Goal: Task Accomplishment & Management: Manage account settings

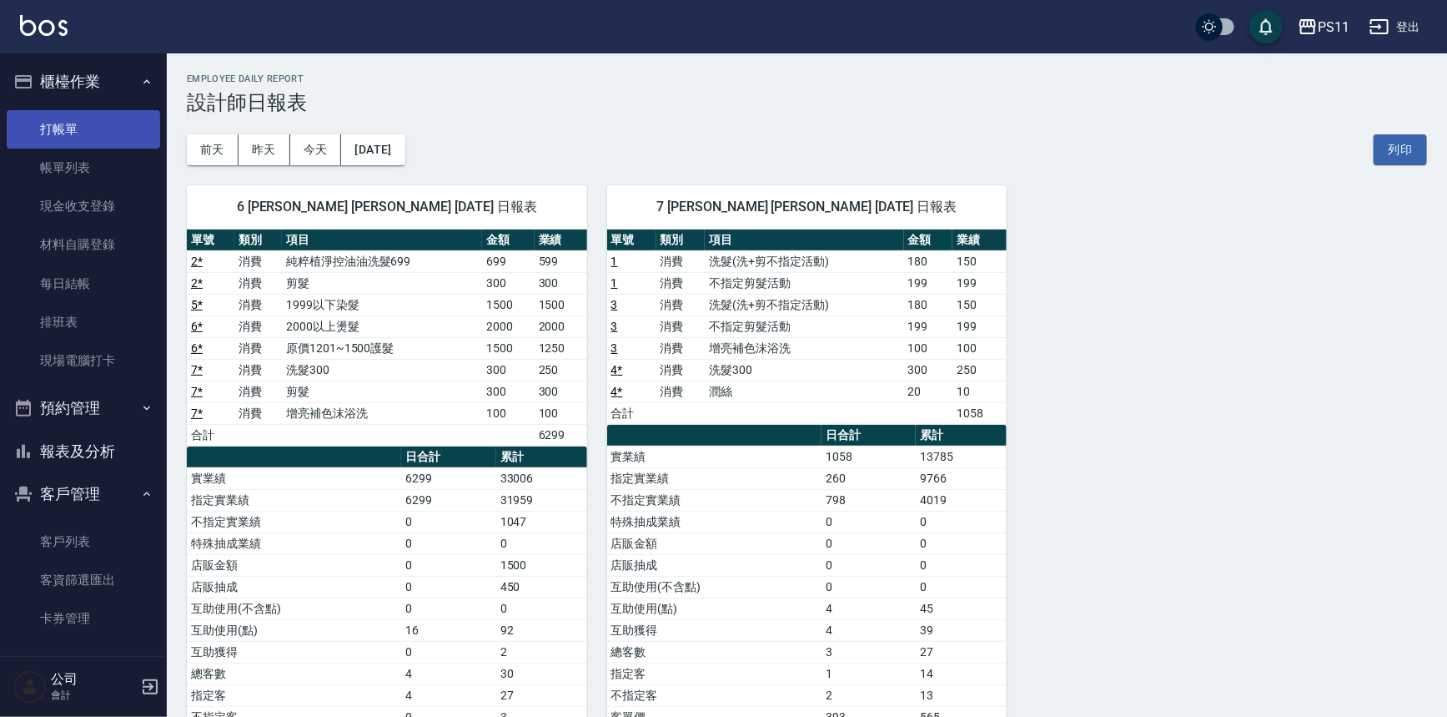
click at [115, 142] on link "打帳單" at bounding box center [83, 129] width 153 height 38
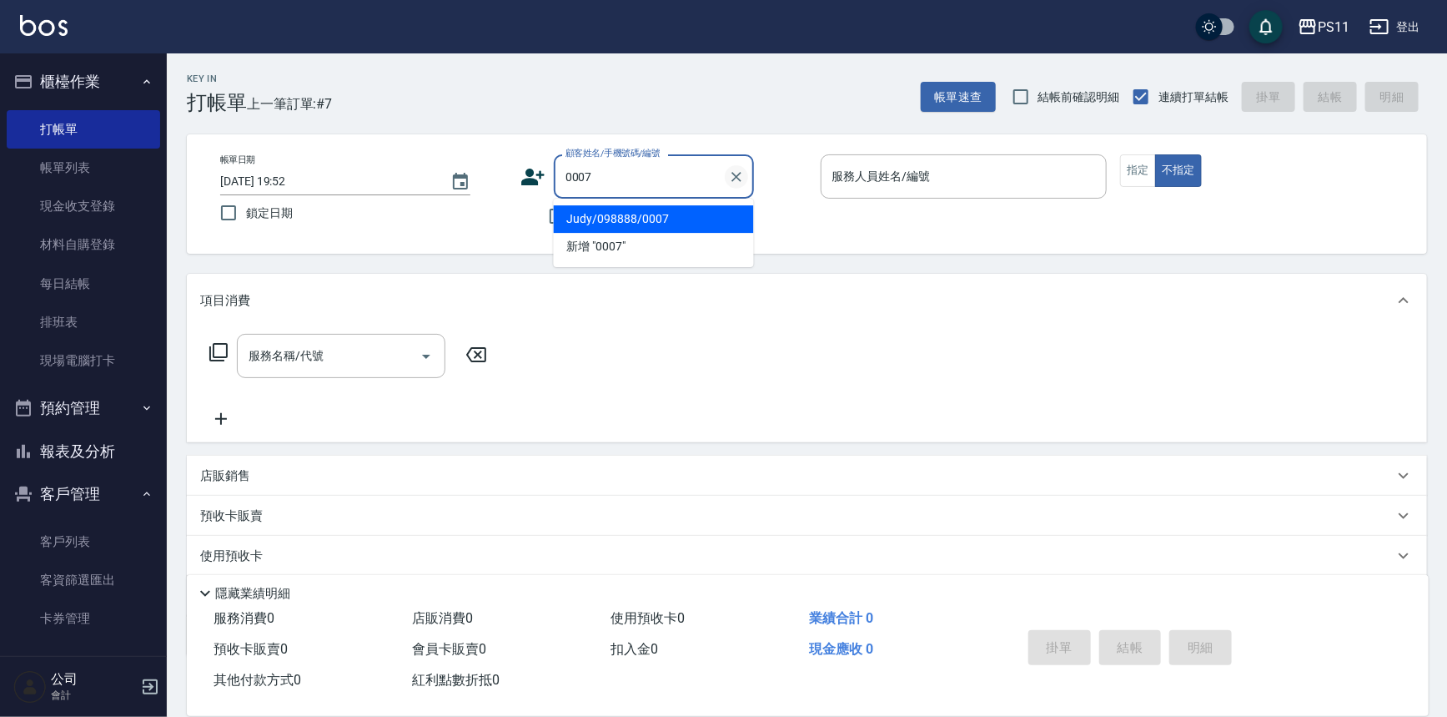
type input "Judy/098888/0007"
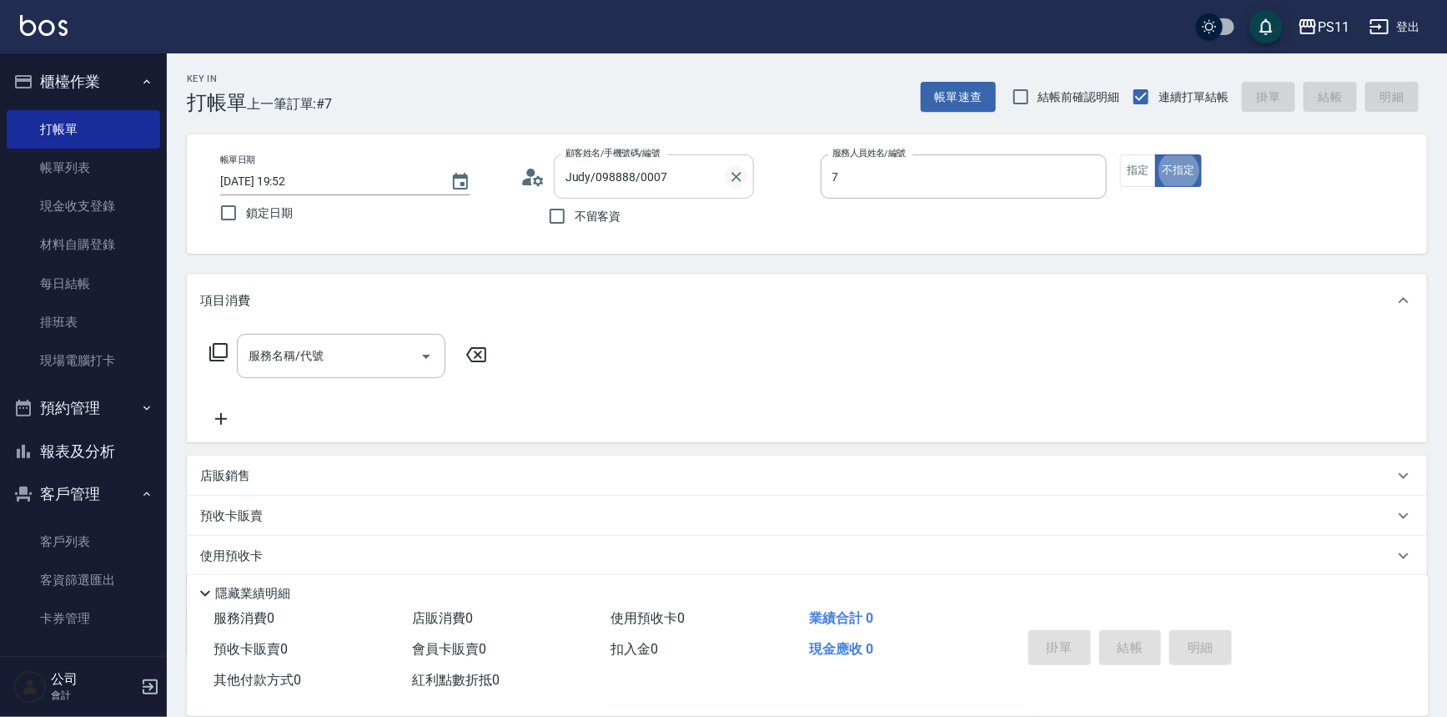
type input "陳昱如-7"
type button "false"
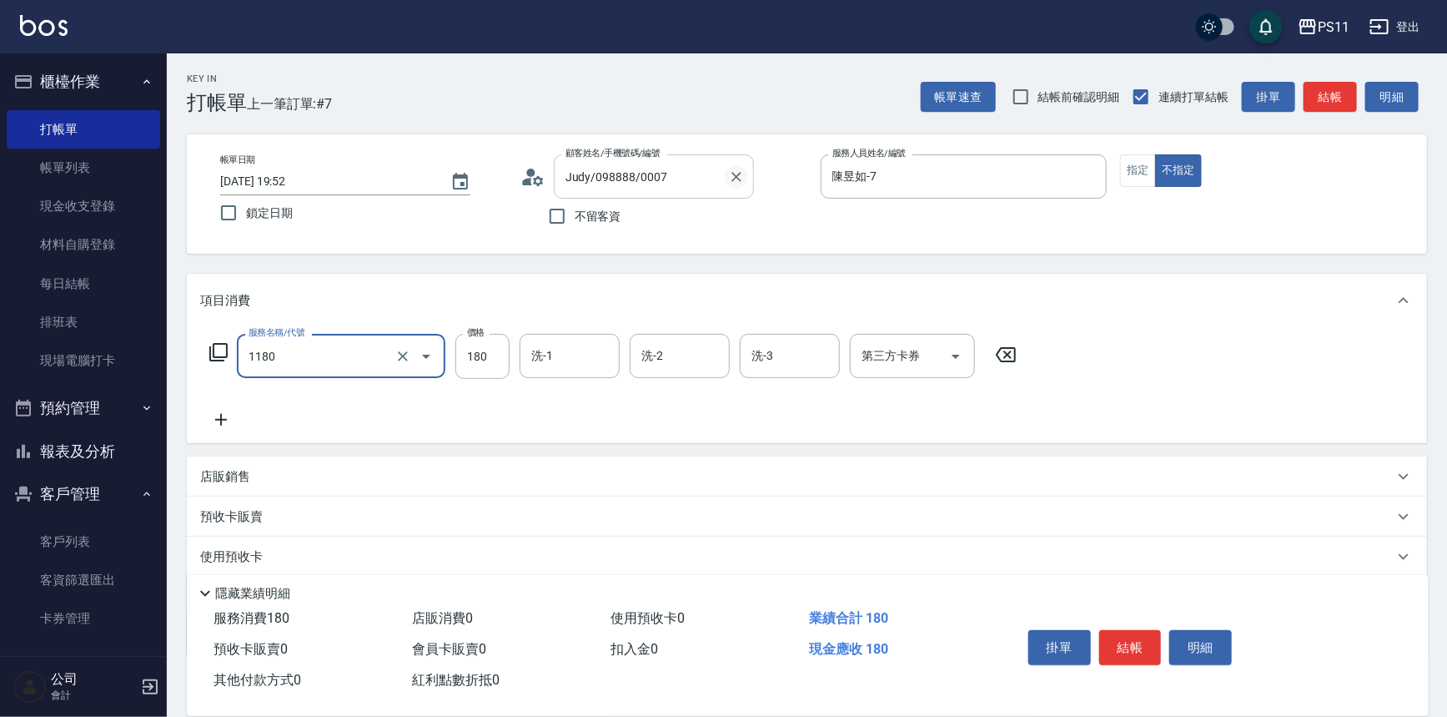
type input "洗髮(洗+剪不指定活動)(1180)"
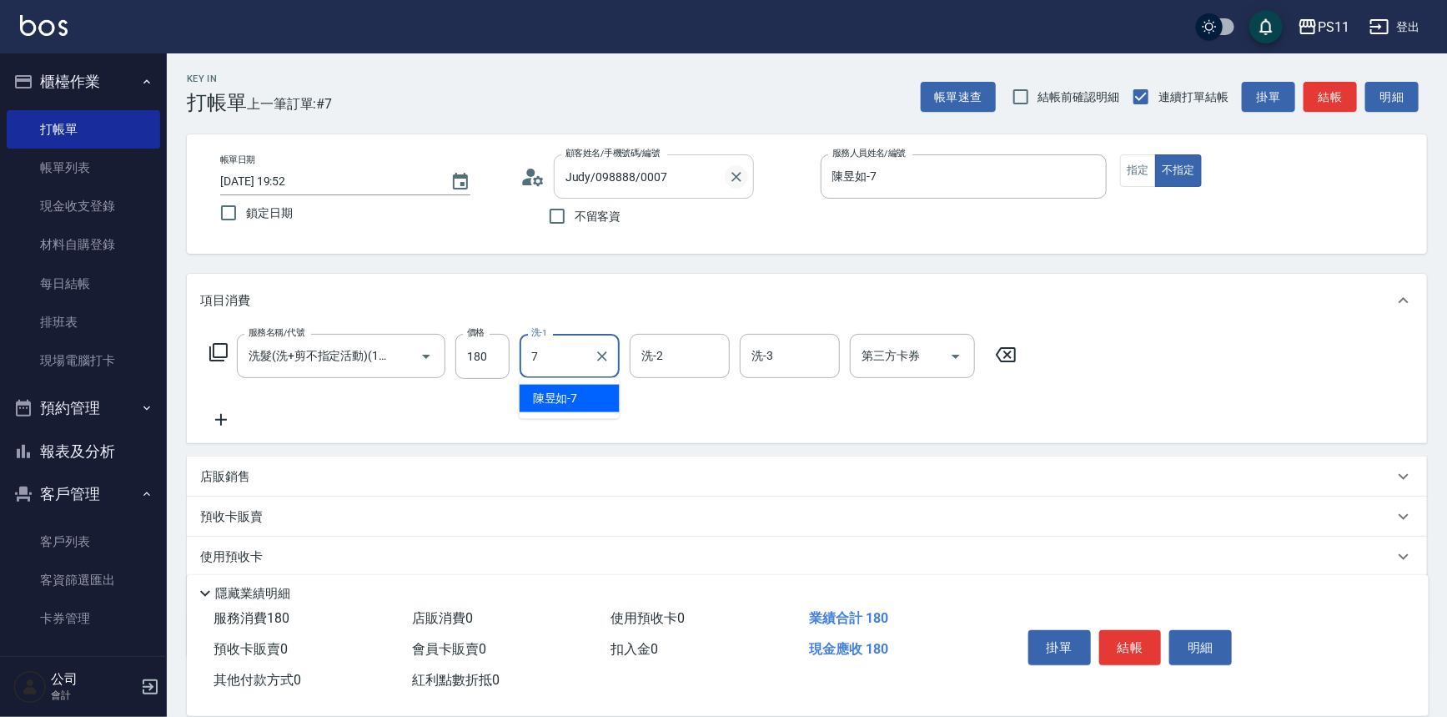
type input "陳昱如-7"
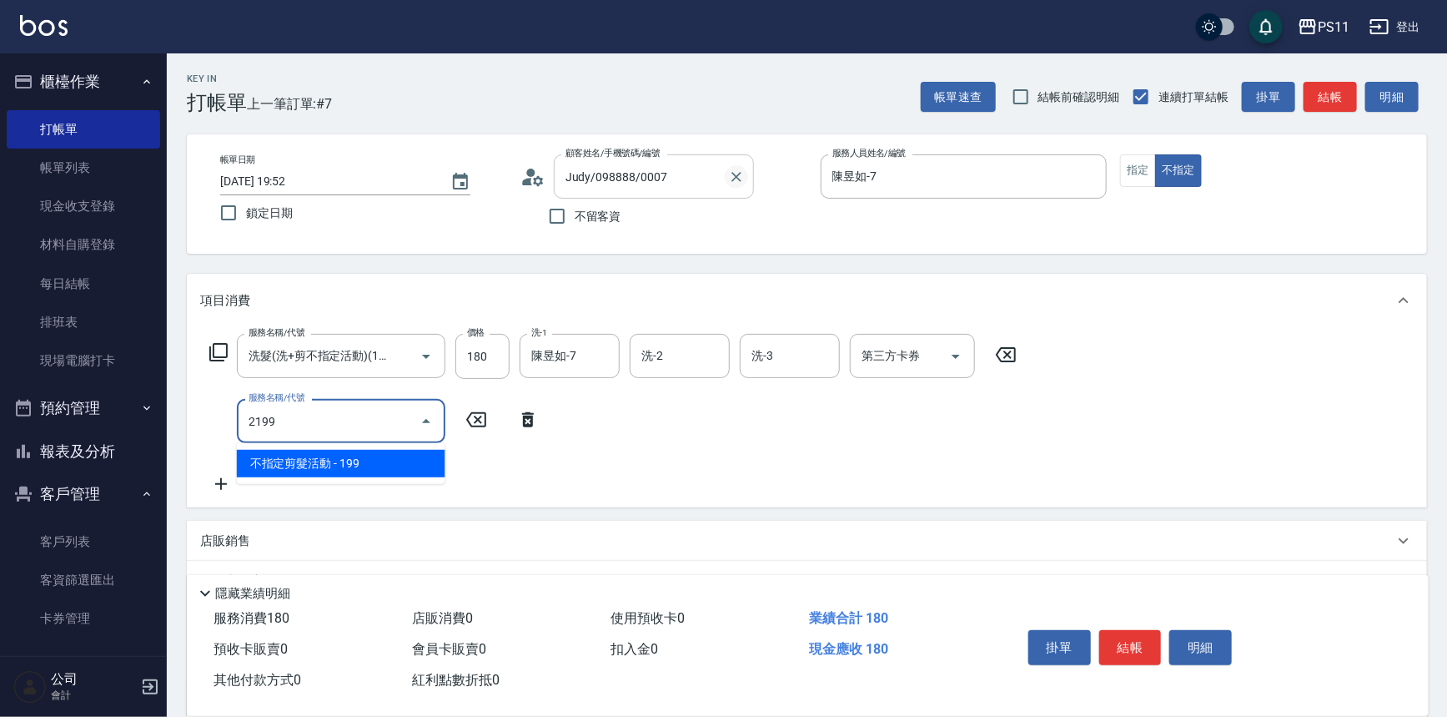
type input "不指定剪髮活動(2199)"
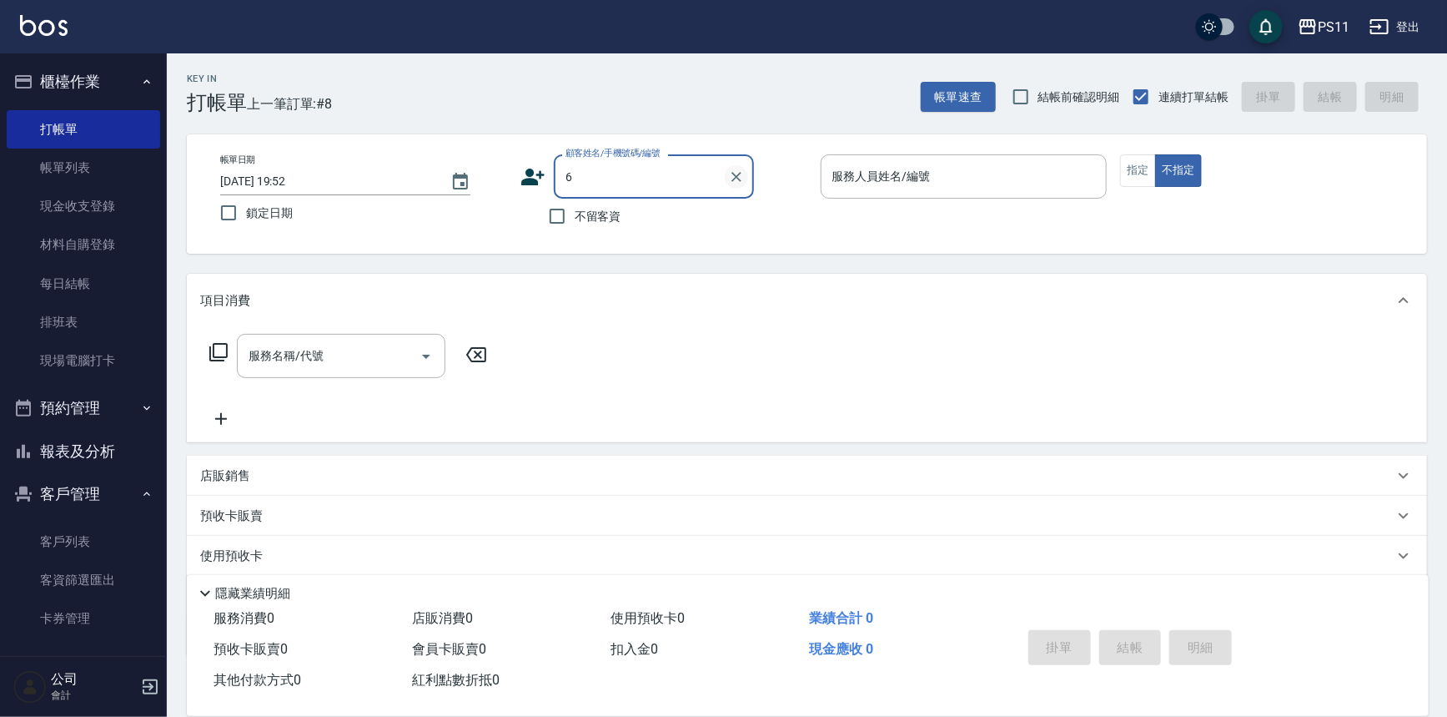
type input "林可柔/0900070889/2682"
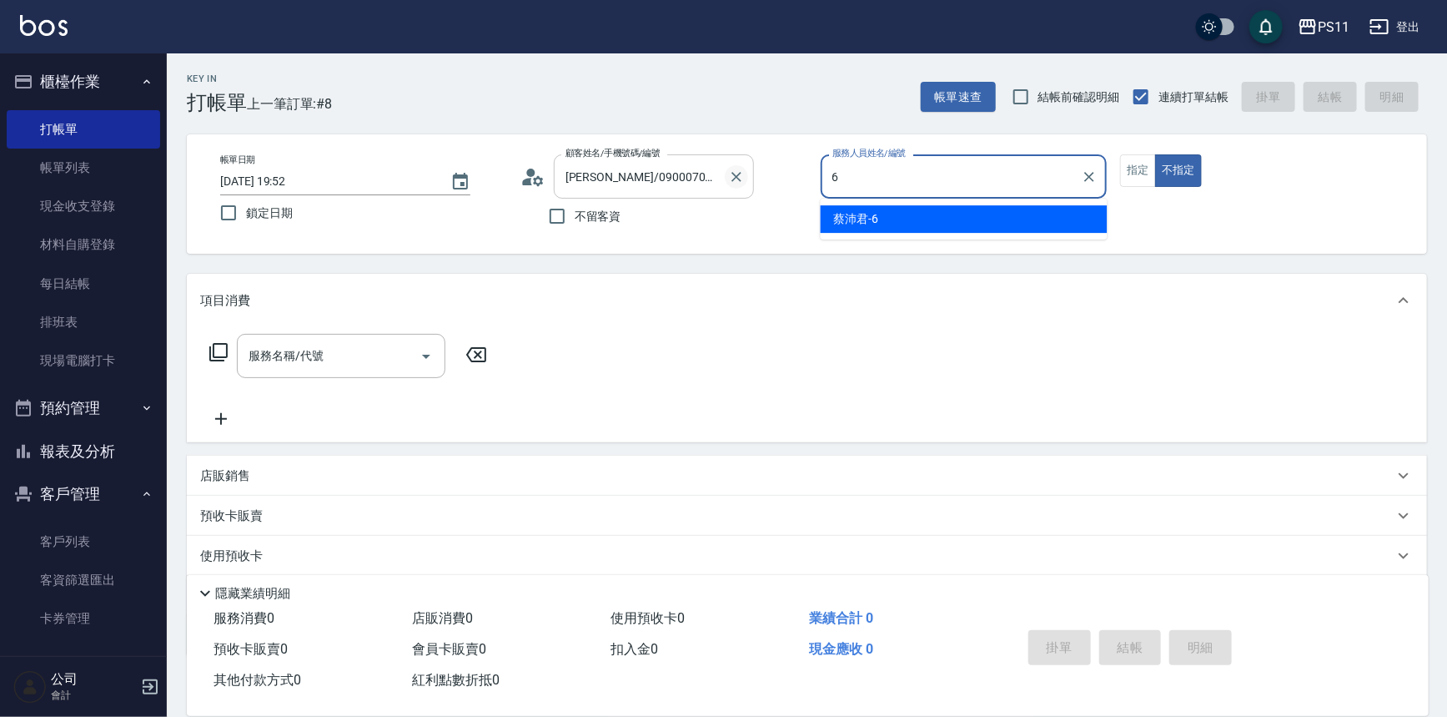
type input "蔡沛君-6"
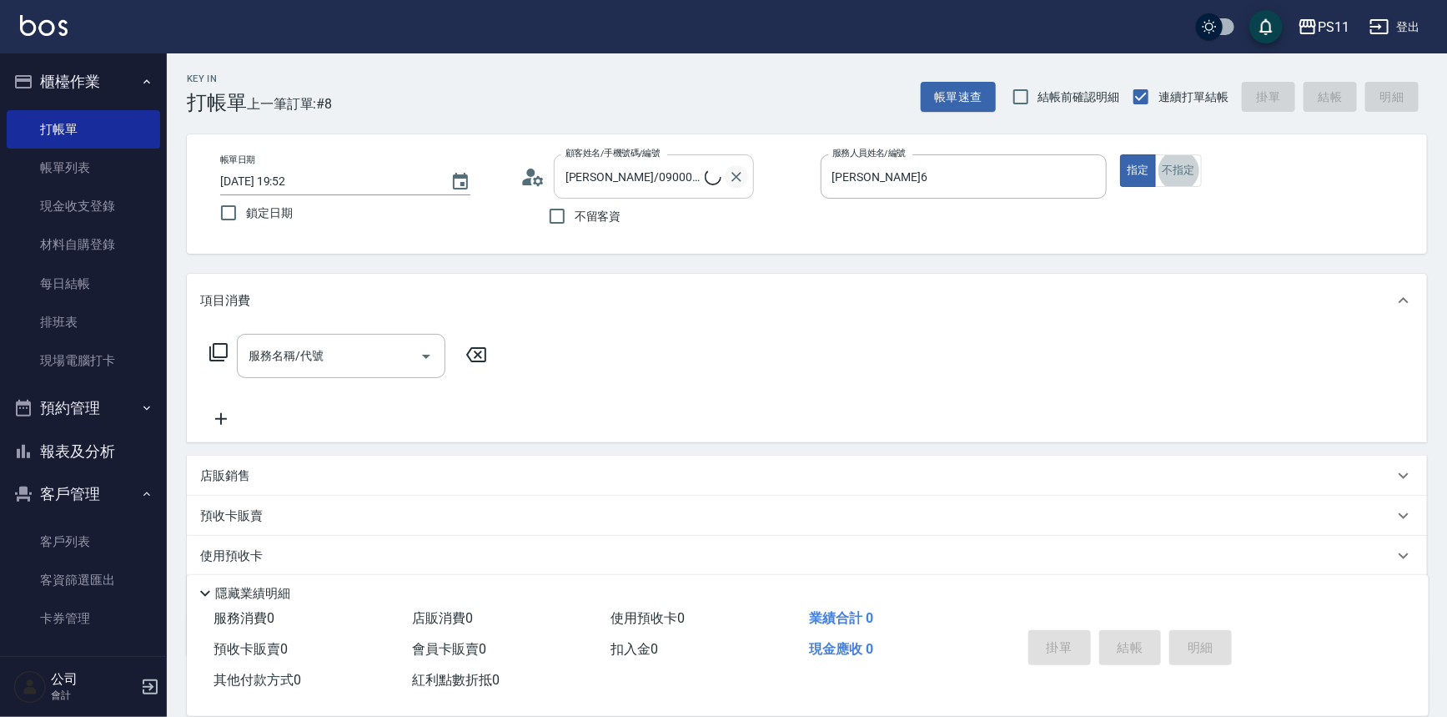
type input "菜佩龜/0916145580/6"
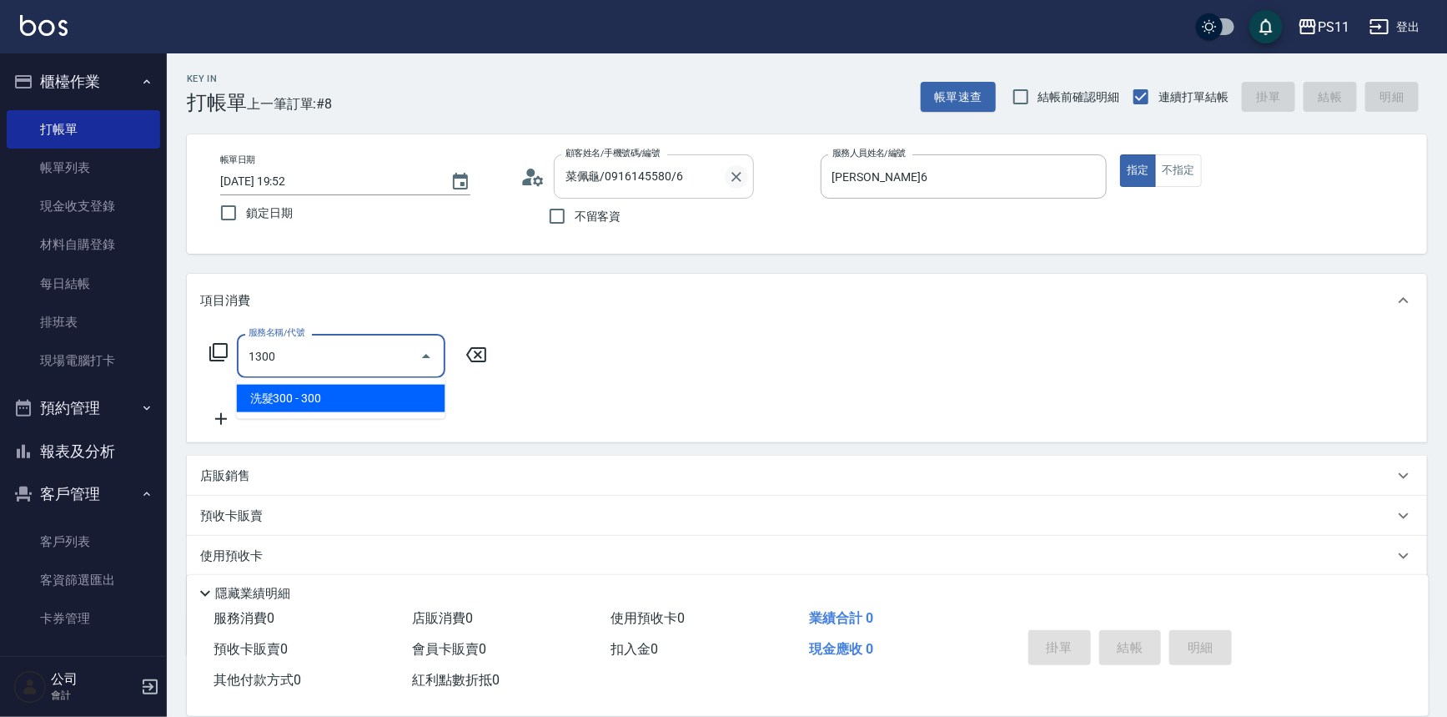
type input "洗髮300(1300)"
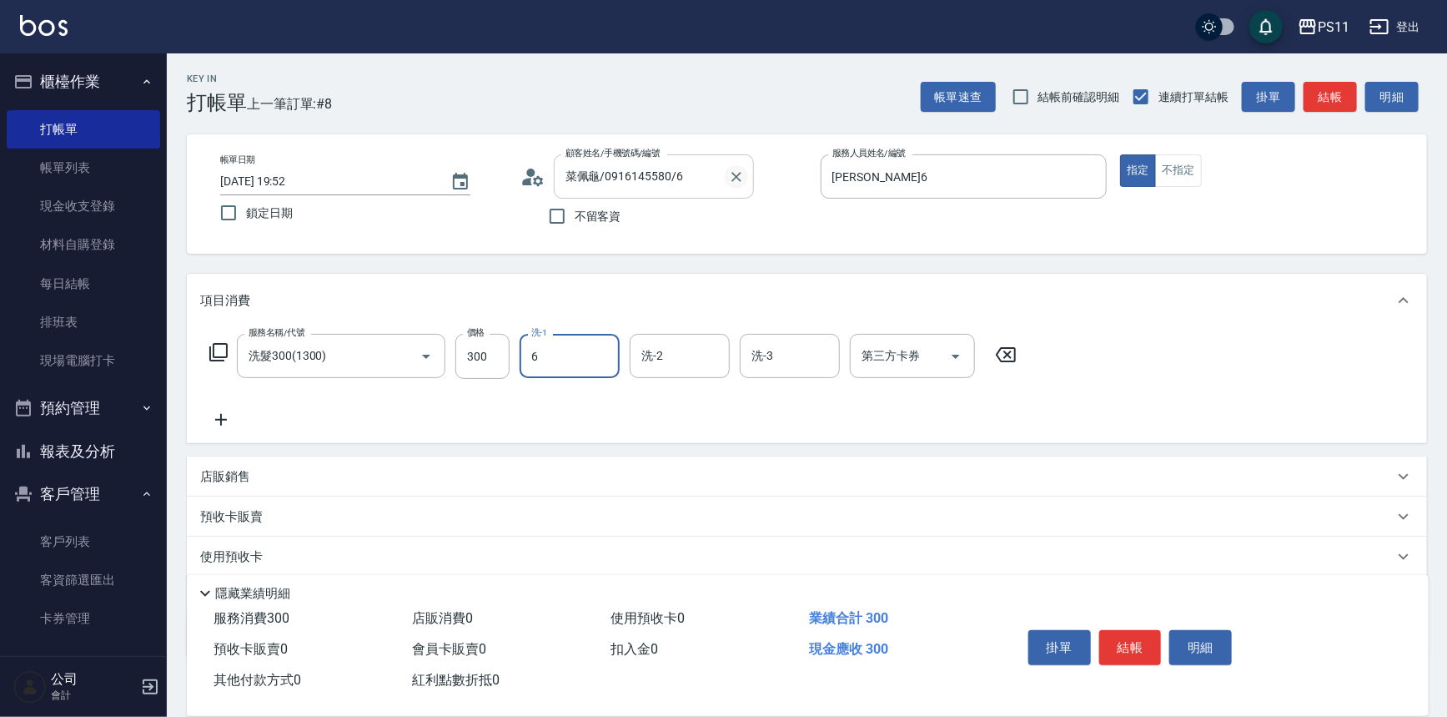
type input "蔡沛君-6"
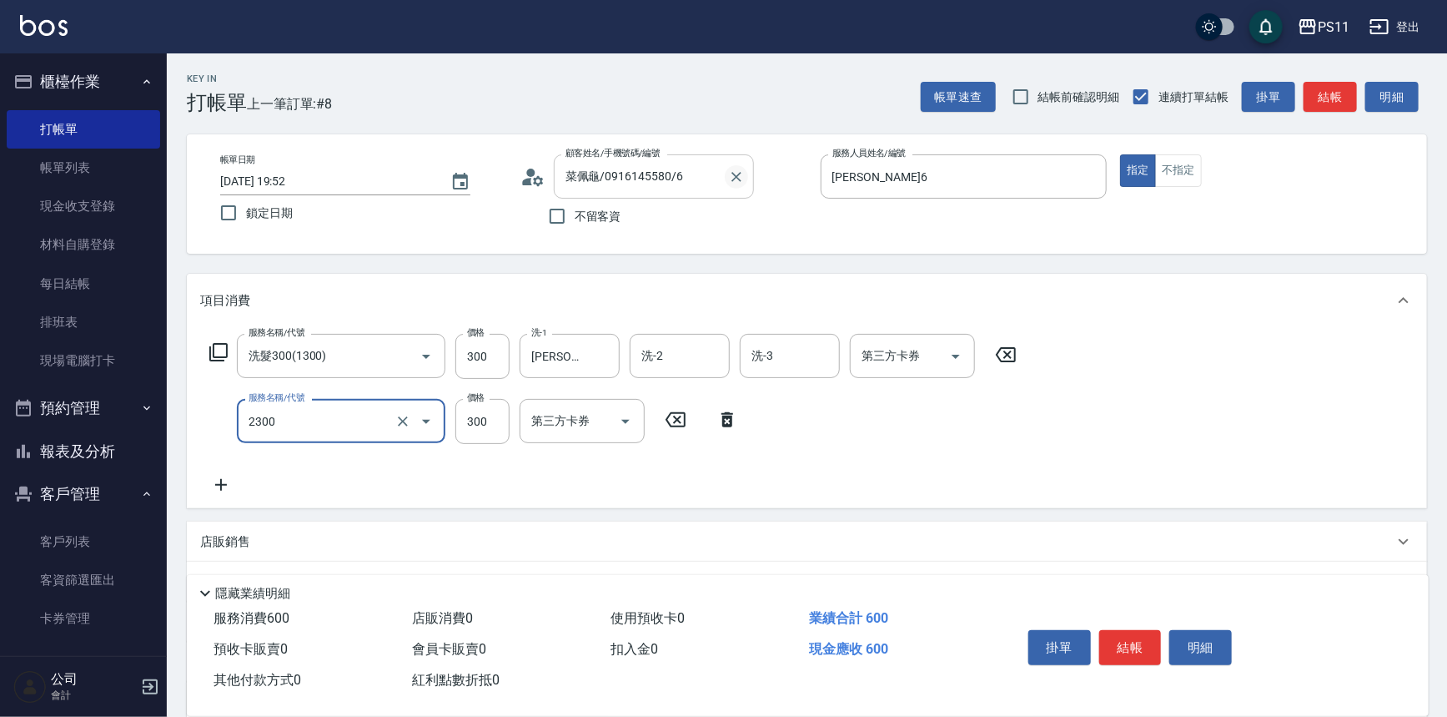
type input "剪髮(2300)"
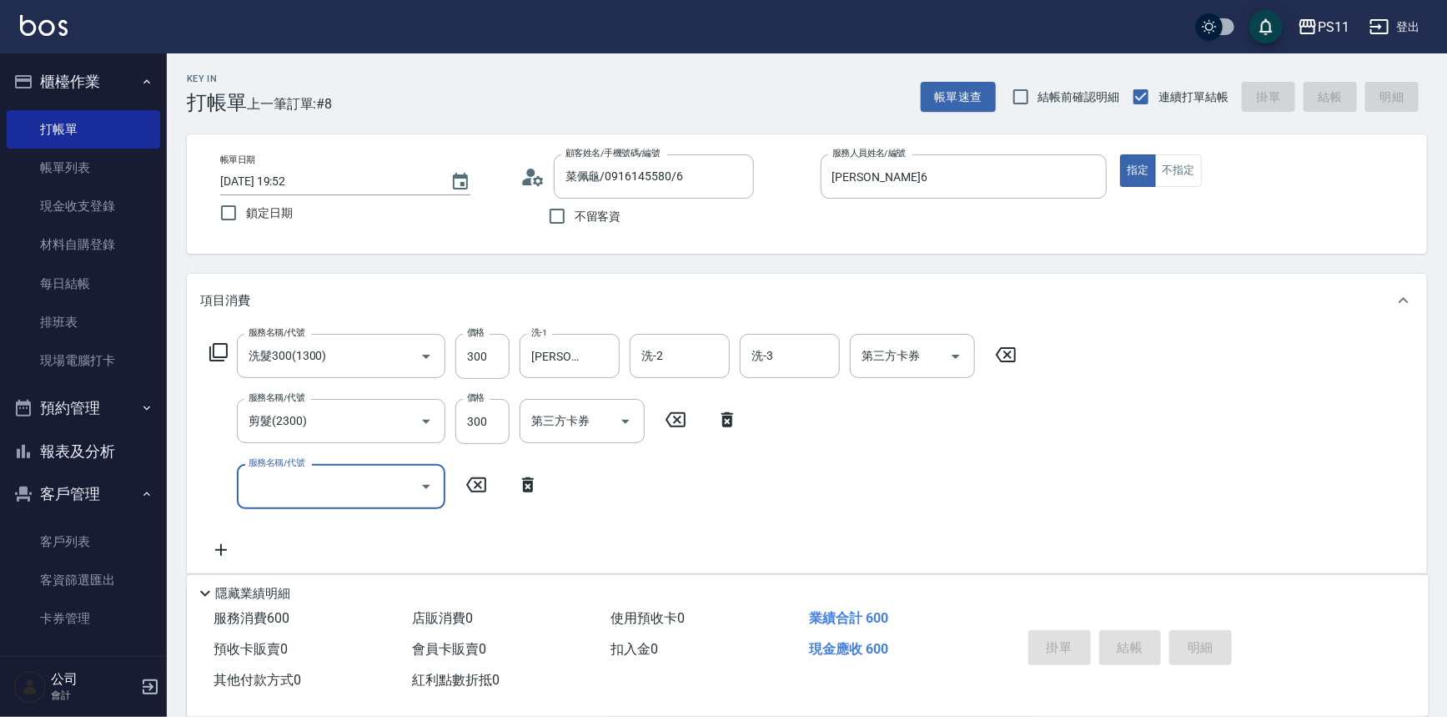
type input "2025/09/05 20:14"
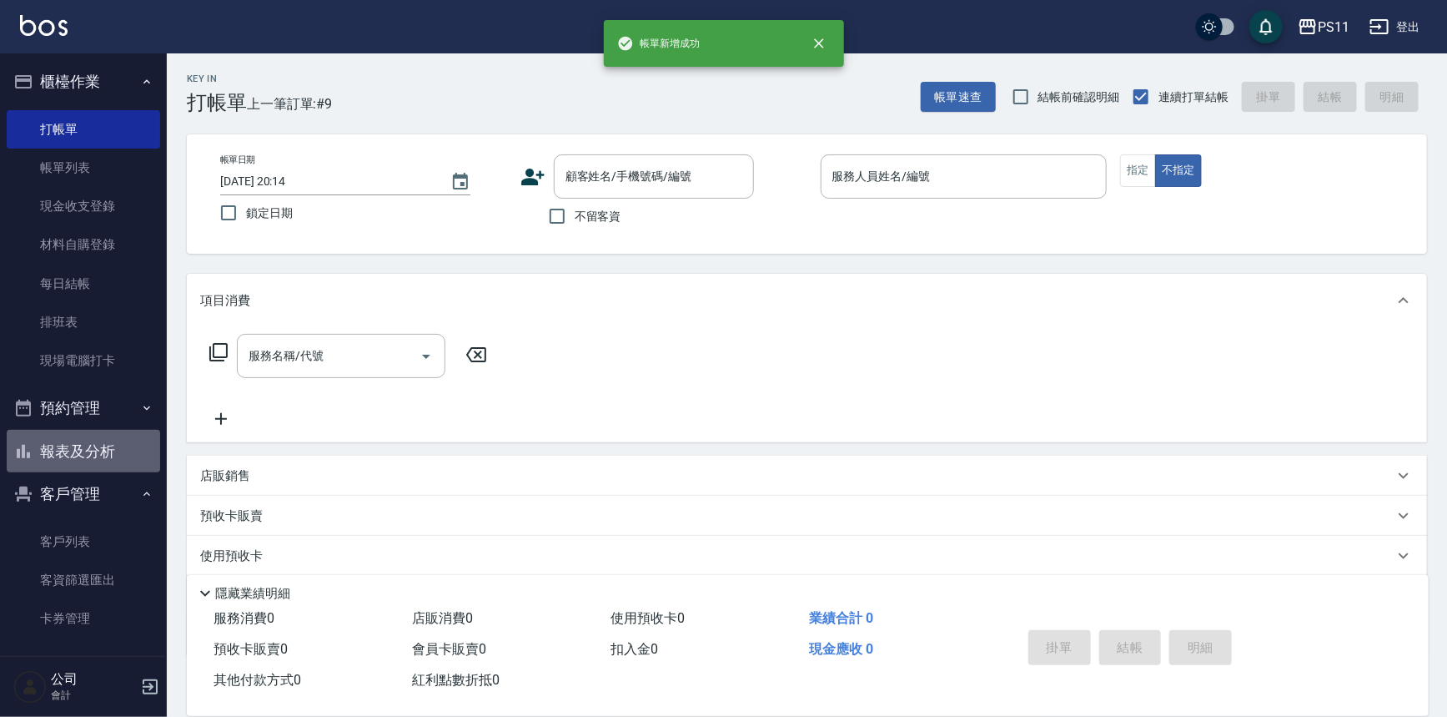
click at [123, 460] on button "報表及分析" at bounding box center [83, 451] width 153 height 43
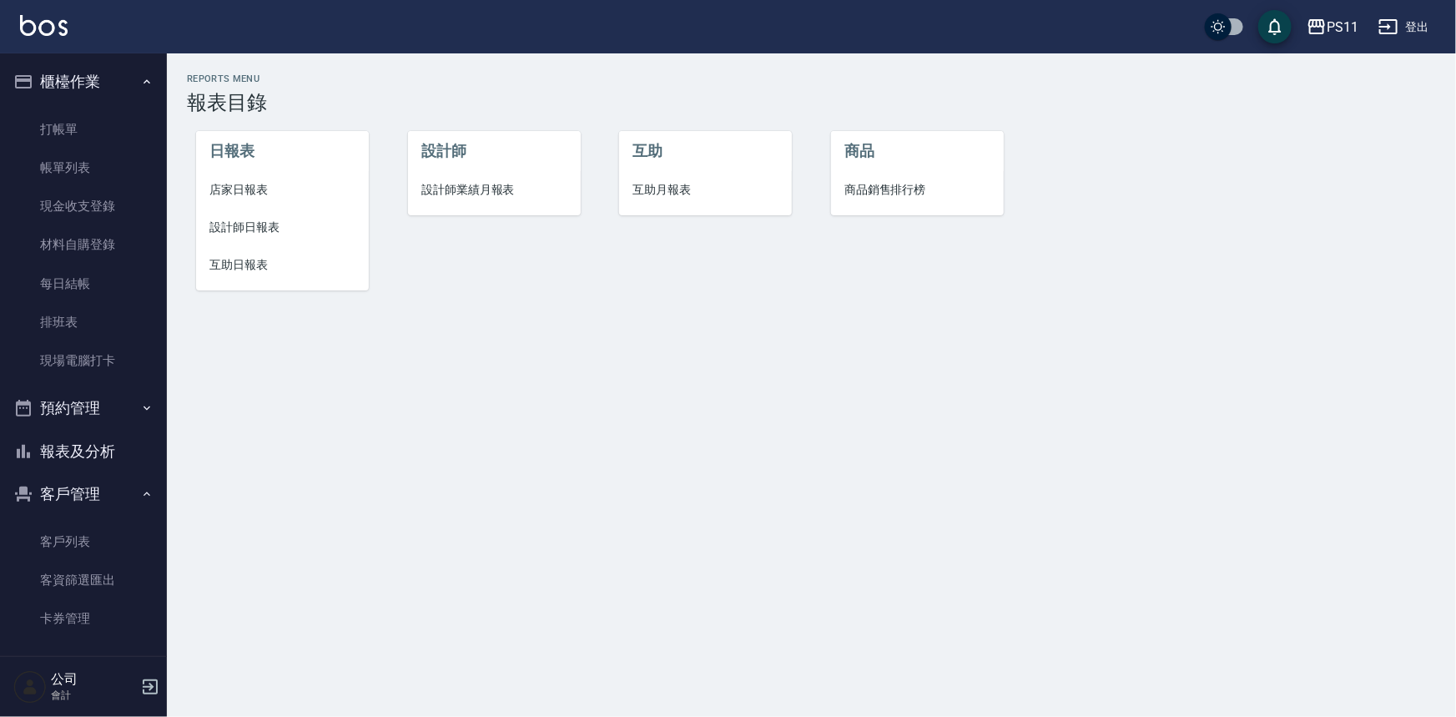
click at [254, 200] on li "店家日報表" at bounding box center [282, 190] width 173 height 38
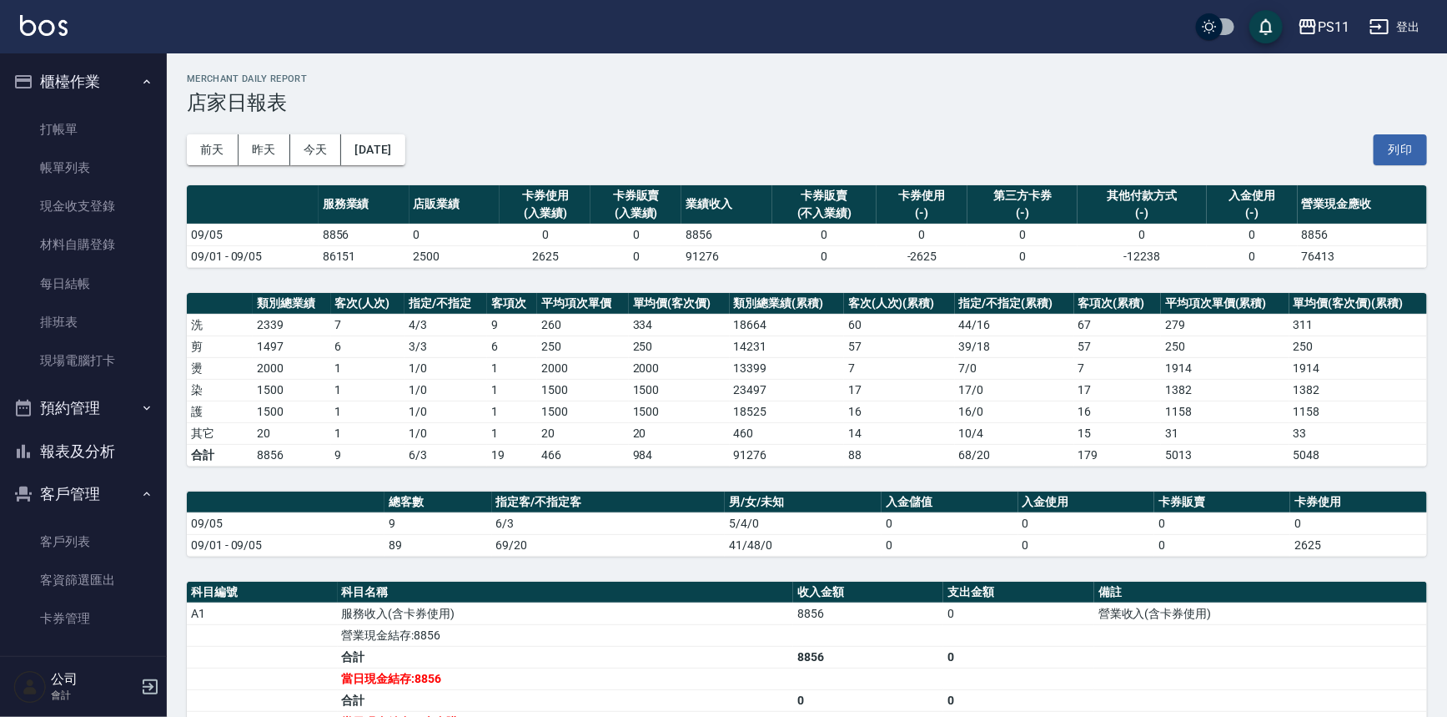
click at [130, 455] on button "報表及分析" at bounding box center [83, 451] width 153 height 43
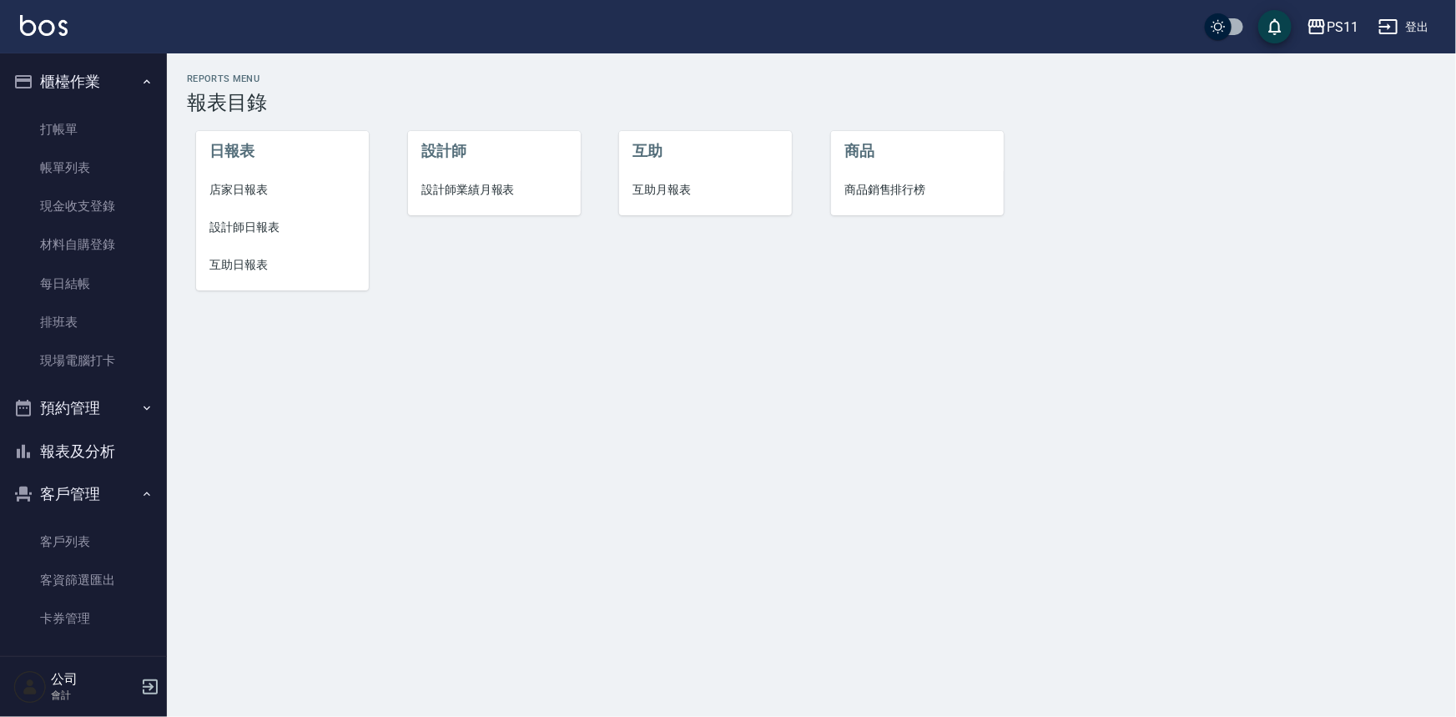
click at [263, 234] on span "設計師日報表" at bounding box center [282, 228] width 146 height 18
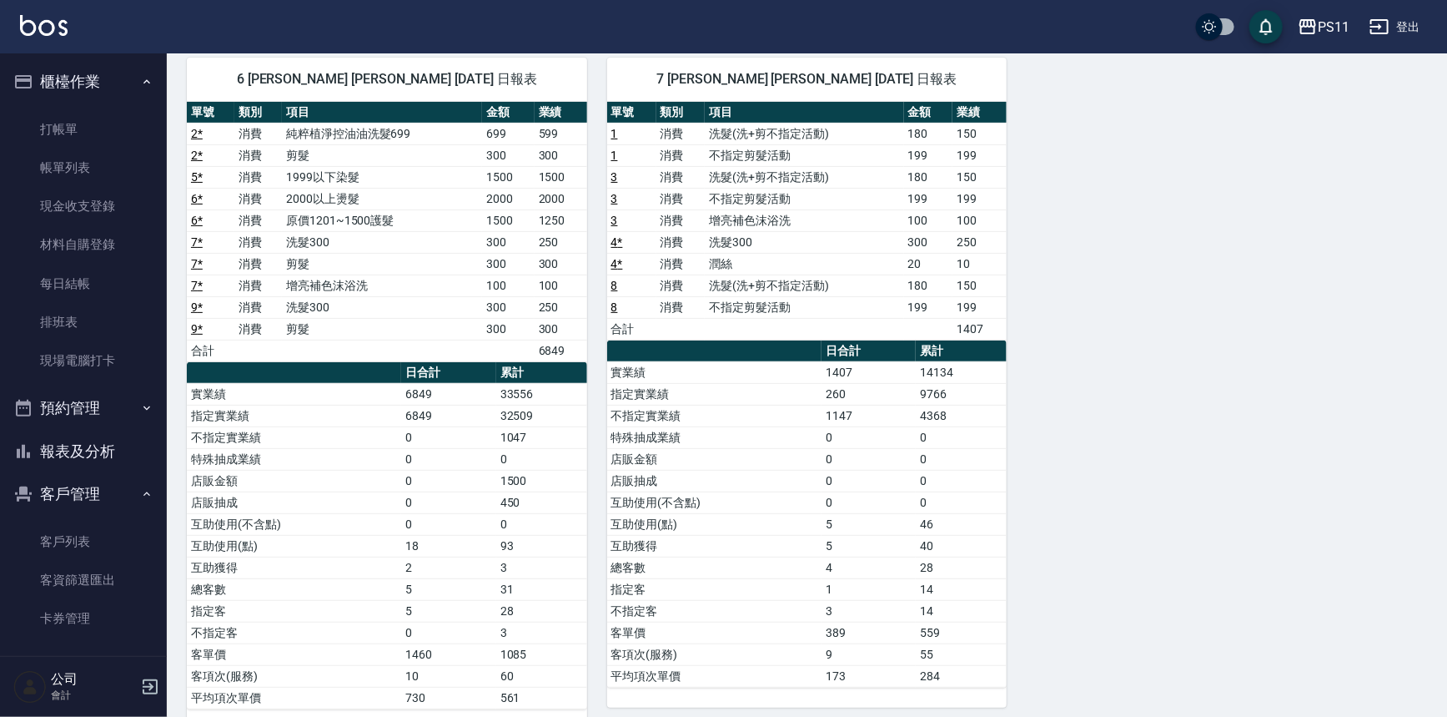
scroll to position [151, 0]
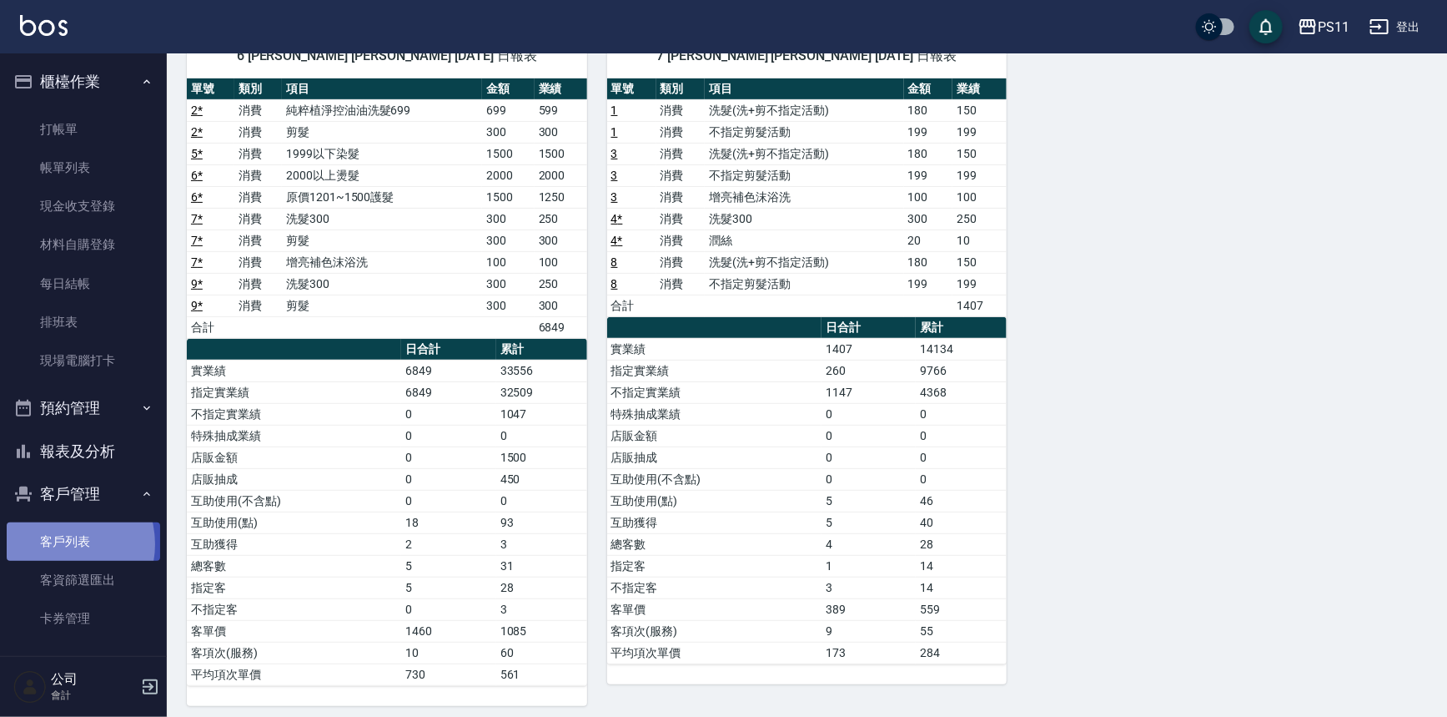
click at [58, 544] on link "客戶列表" at bounding box center [83, 541] width 153 height 38
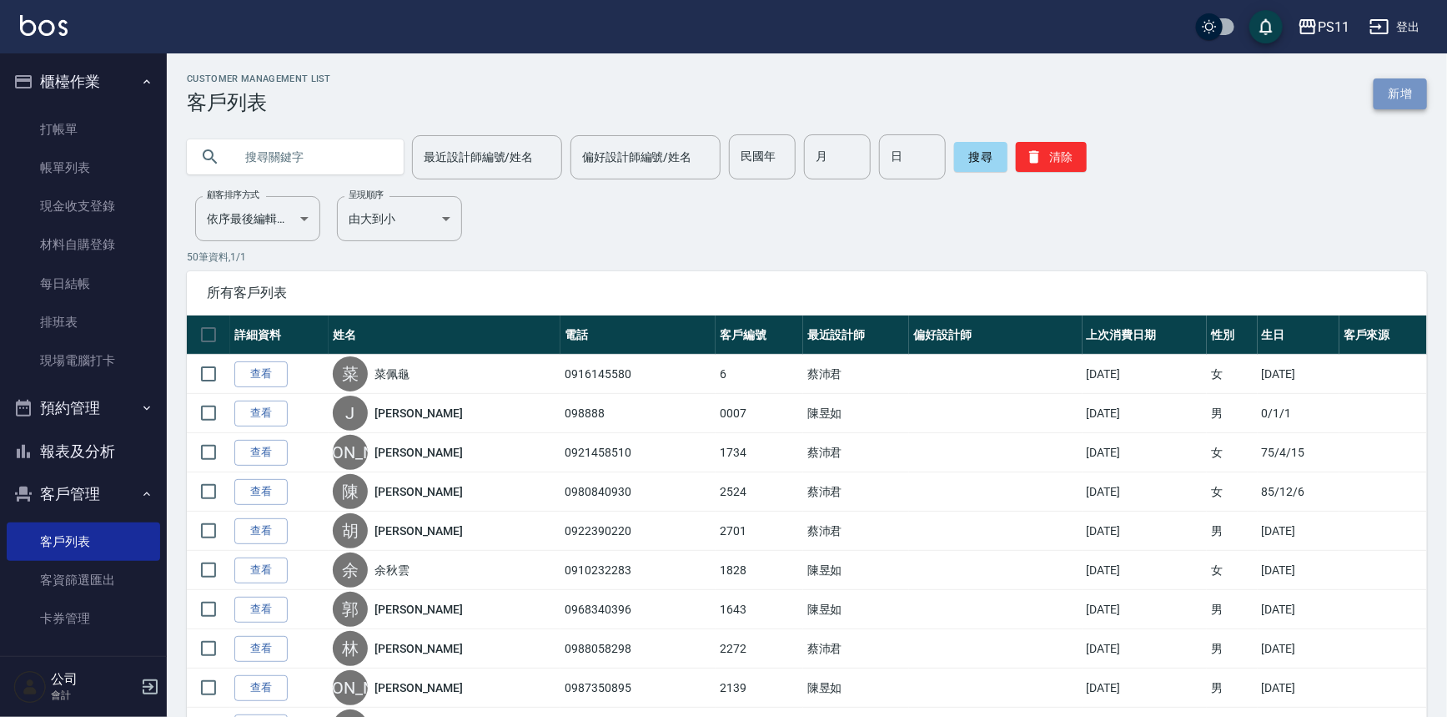
click at [1408, 84] on link "新增" at bounding box center [1400, 93] width 53 height 31
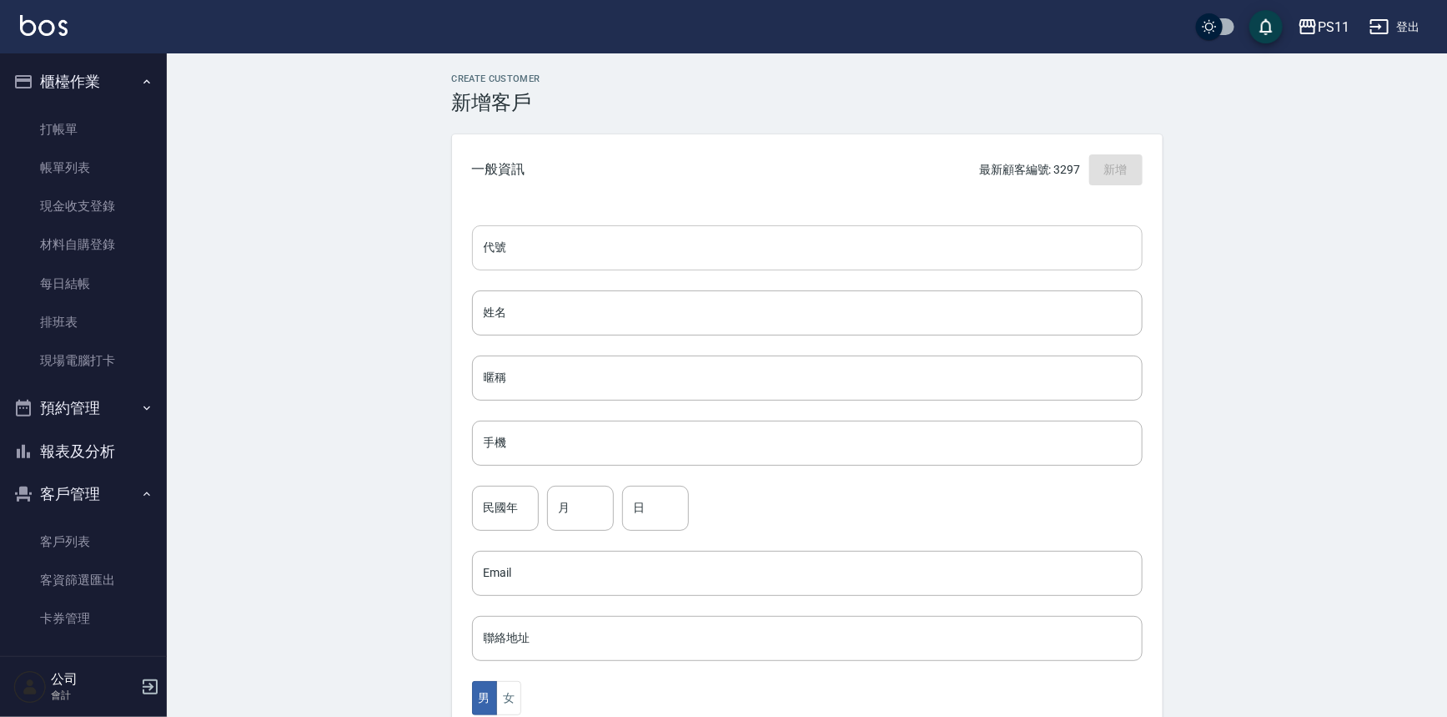
click at [637, 241] on input "代號" at bounding box center [807, 247] width 671 height 45
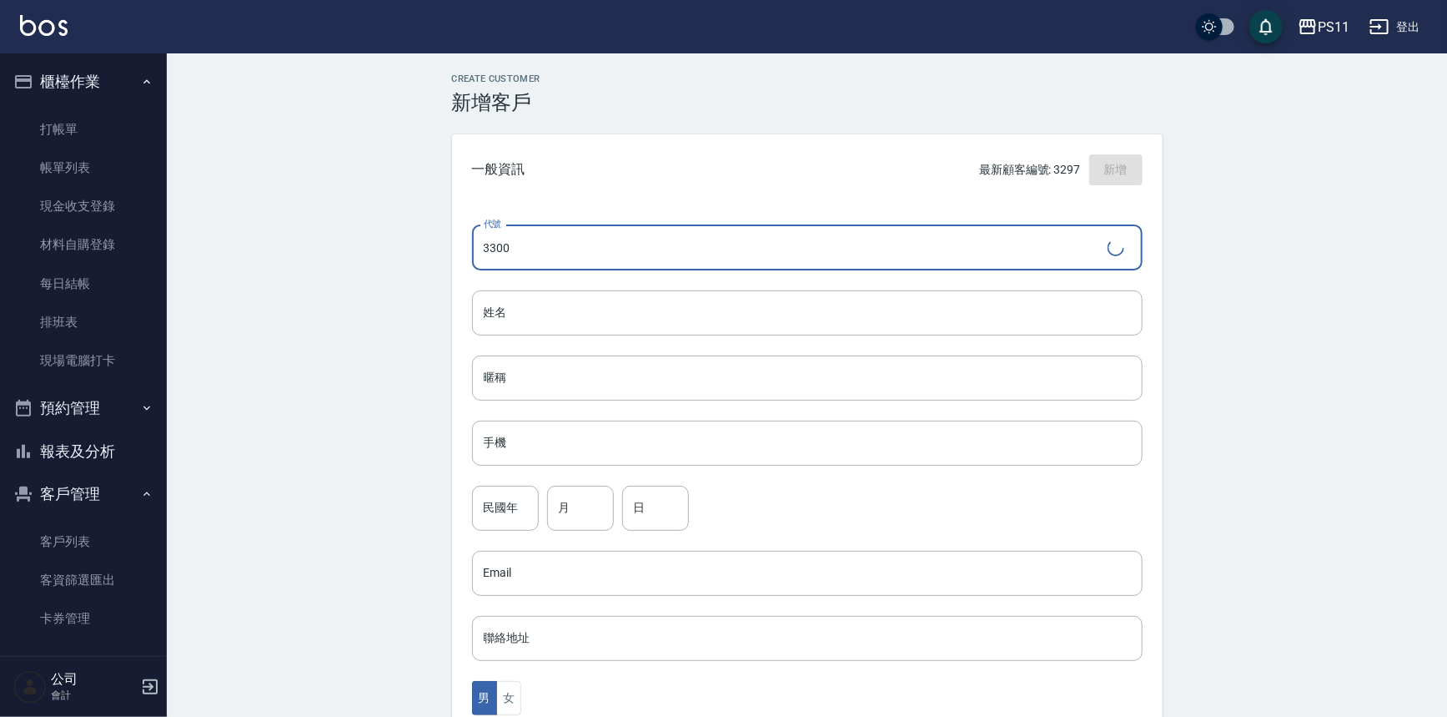
type input "3300"
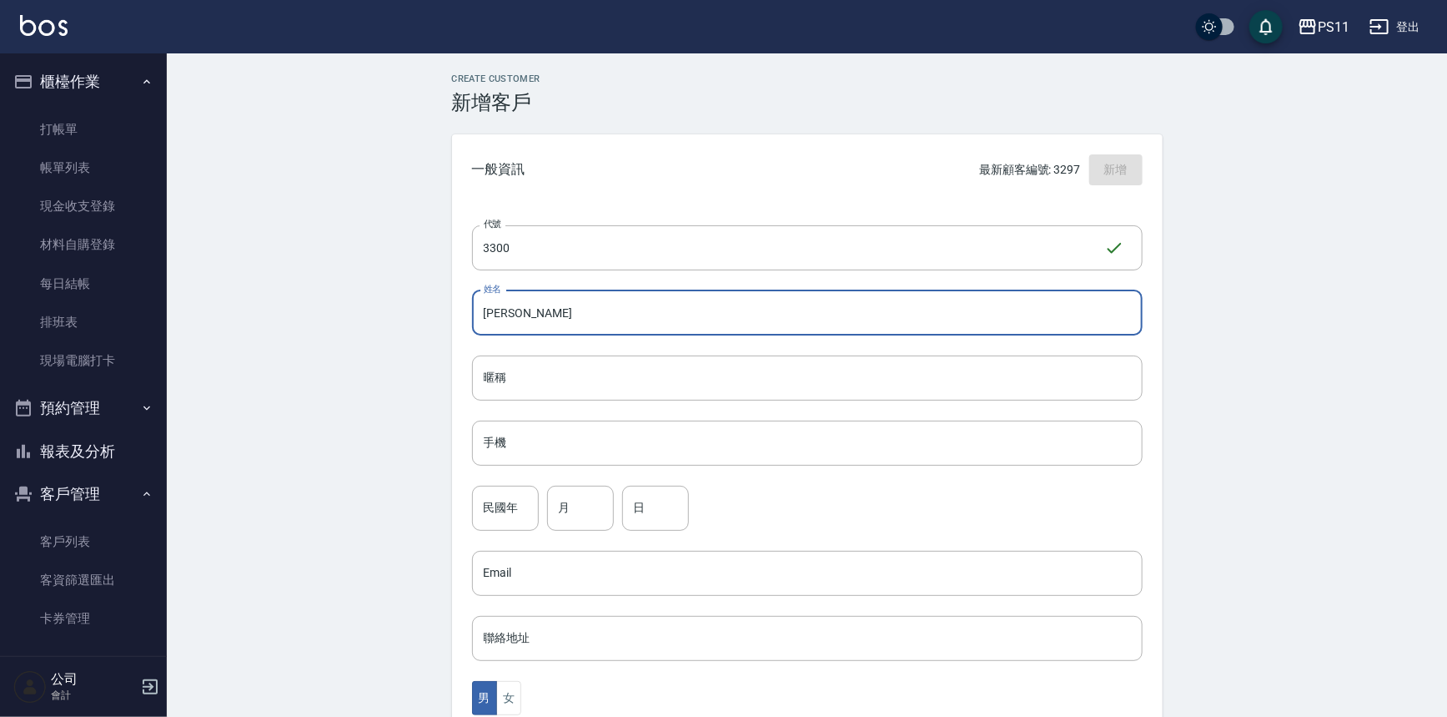
type input "陳益華"
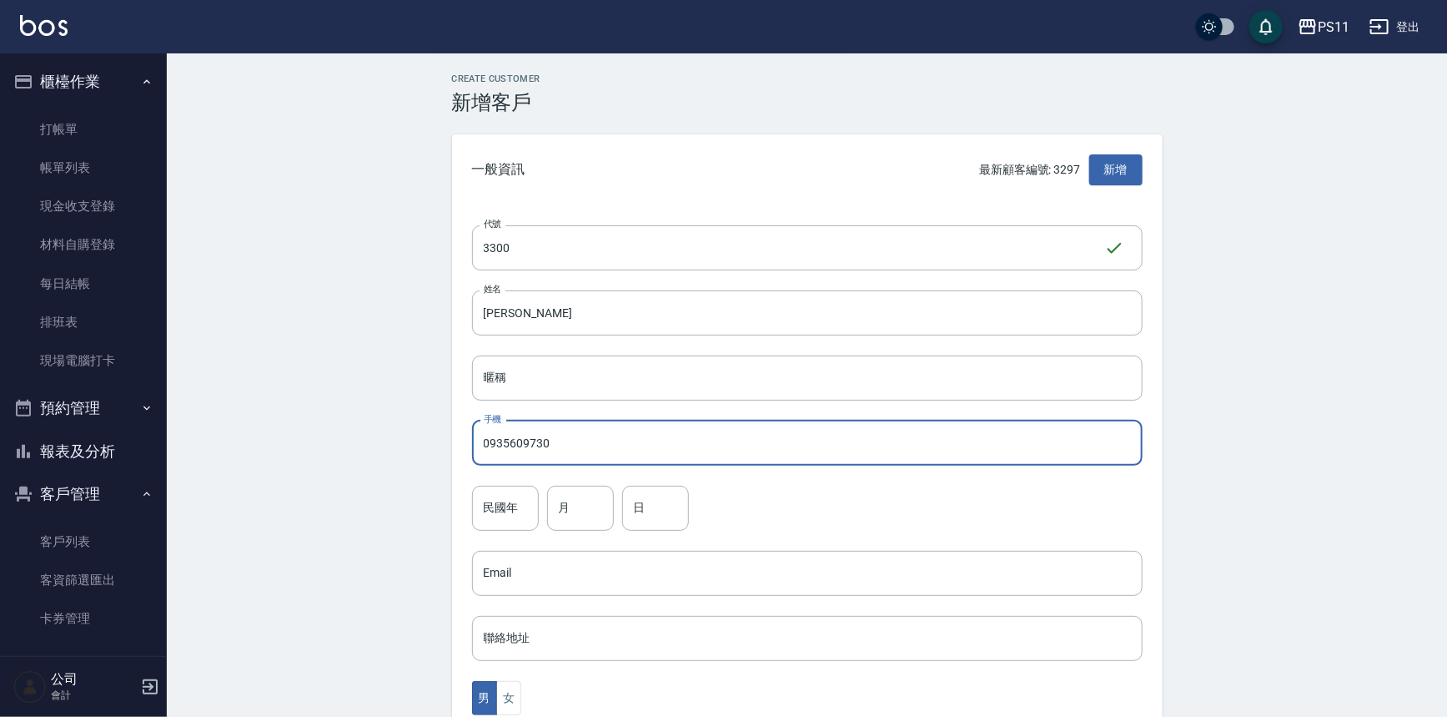
type input "0935609730"
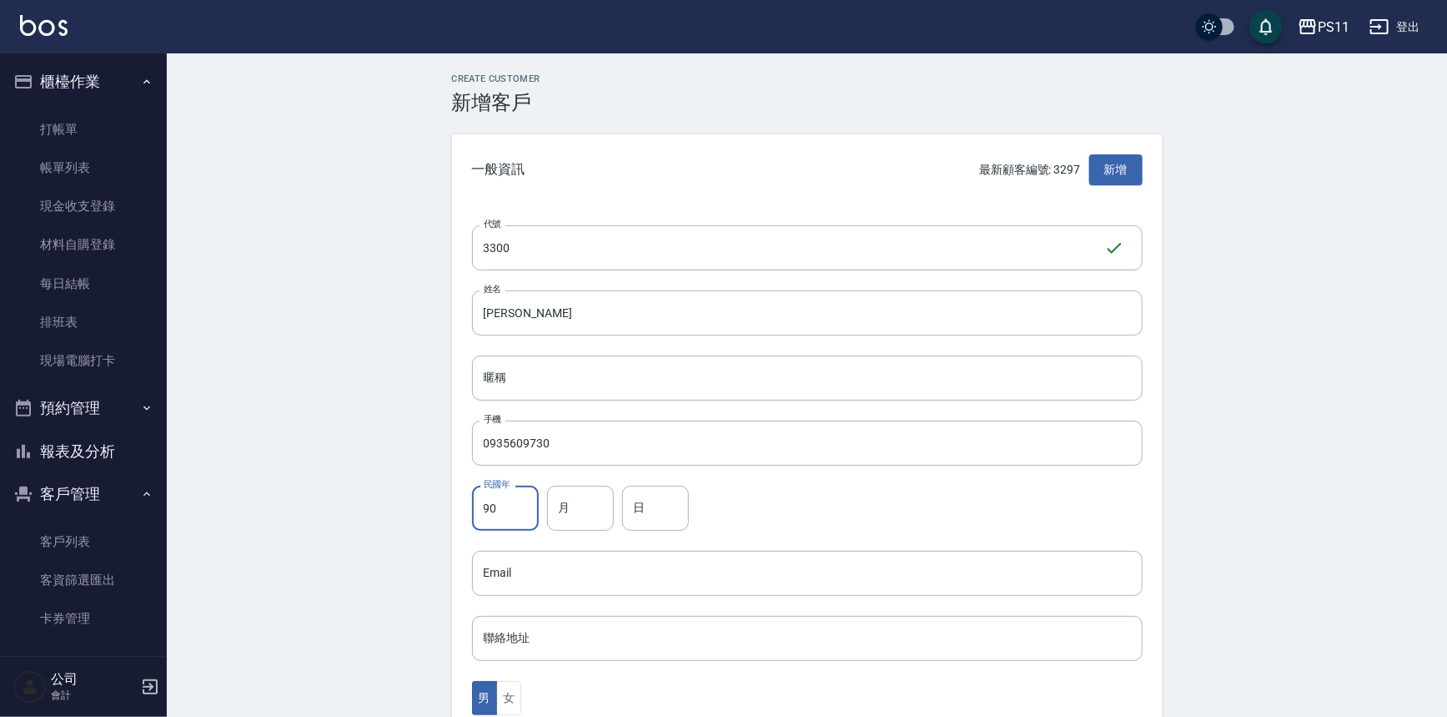
type input "90"
type input "10"
type input "21"
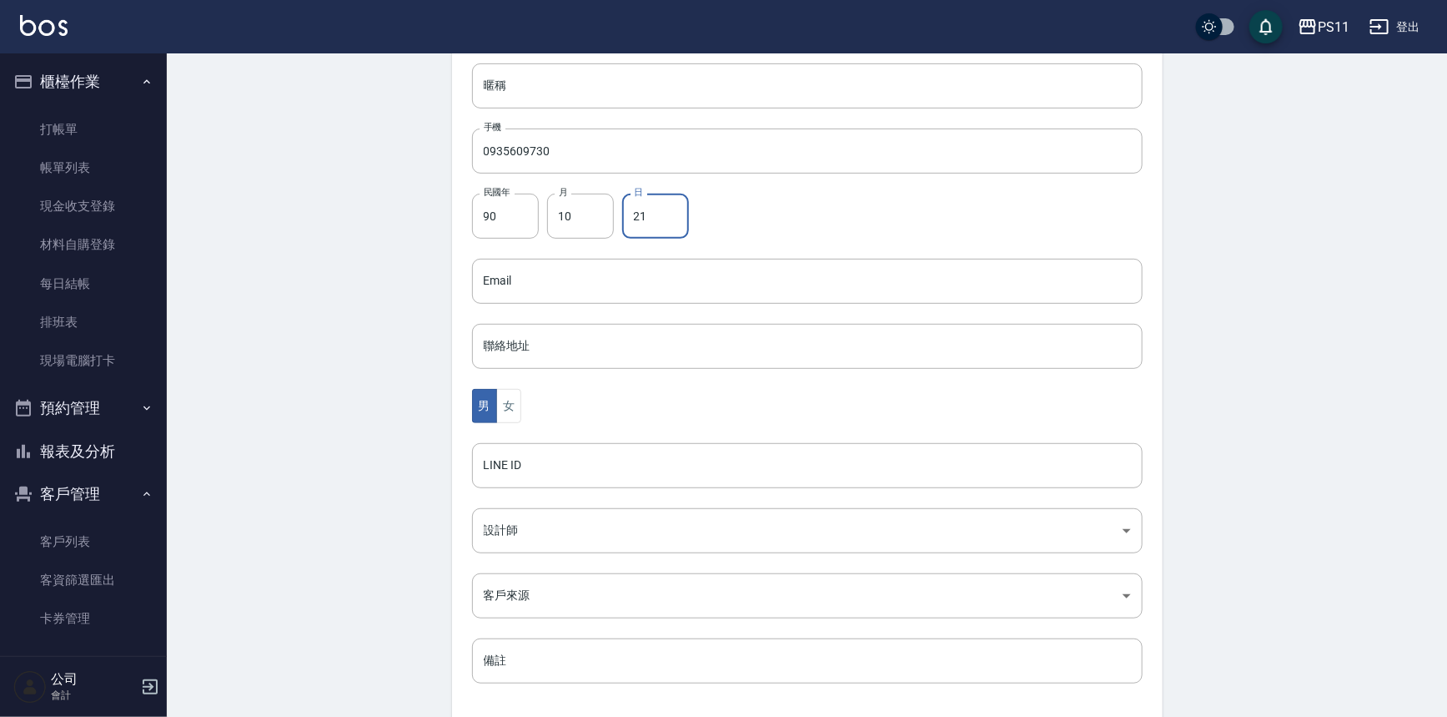
scroll to position [368, 0]
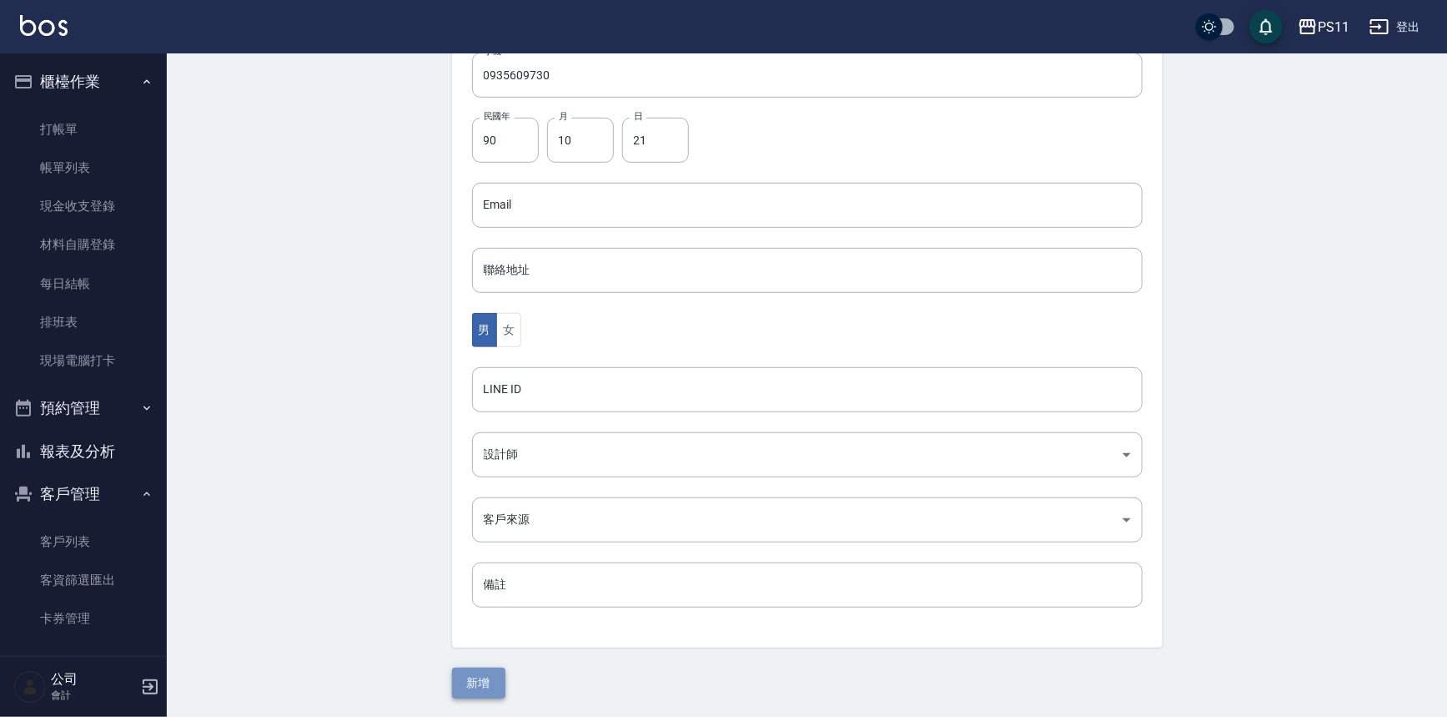
click at [495, 682] on button "新增" at bounding box center [478, 682] width 53 height 31
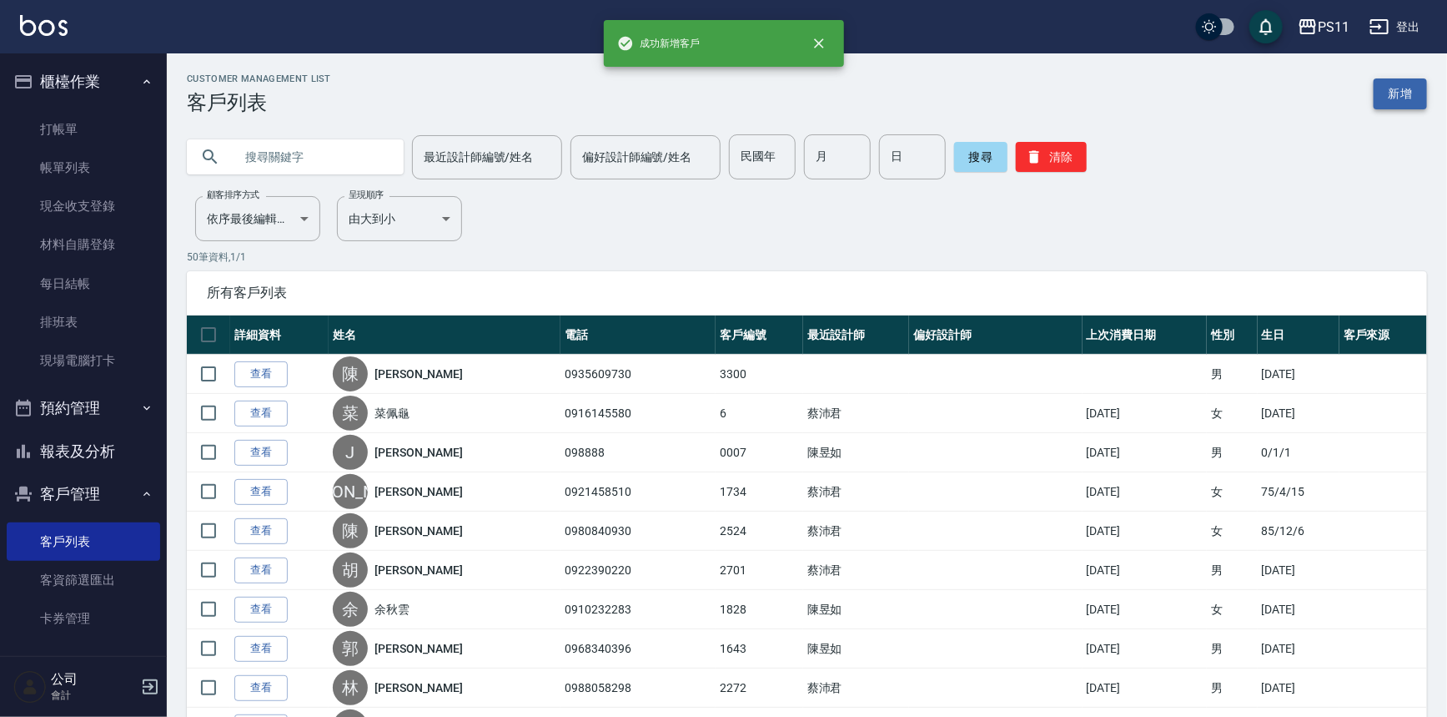
click at [1409, 97] on link "新增" at bounding box center [1400, 93] width 53 height 31
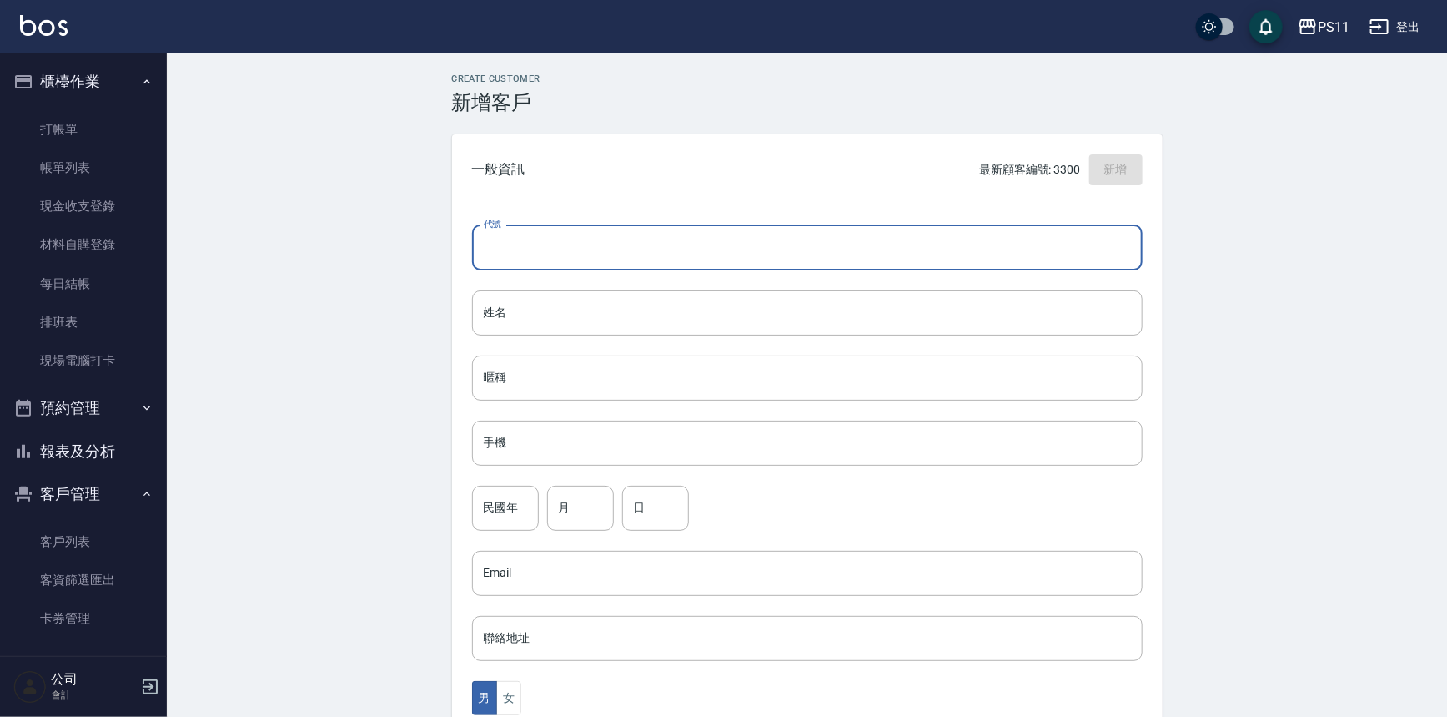
click at [918, 226] on input "代號" at bounding box center [807, 247] width 671 height 45
type input "3299"
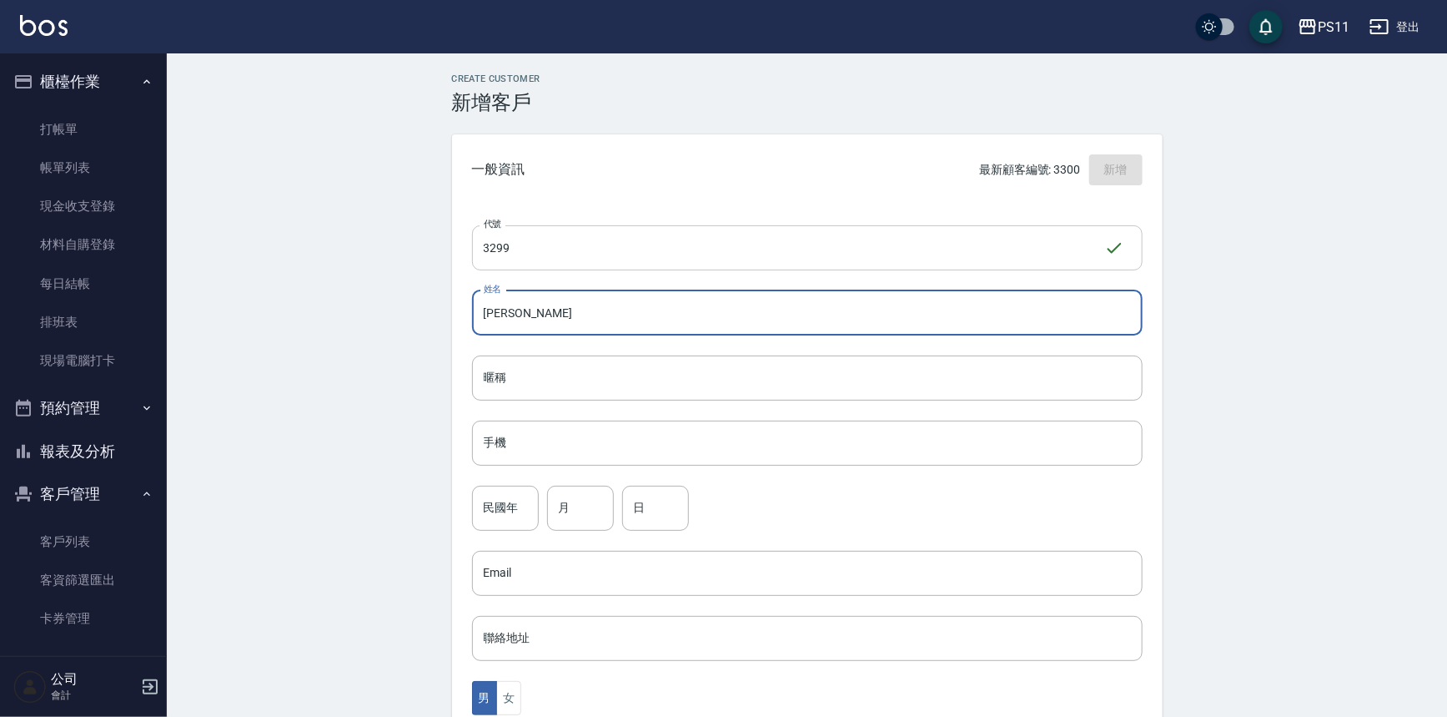
type input "李秉澄"
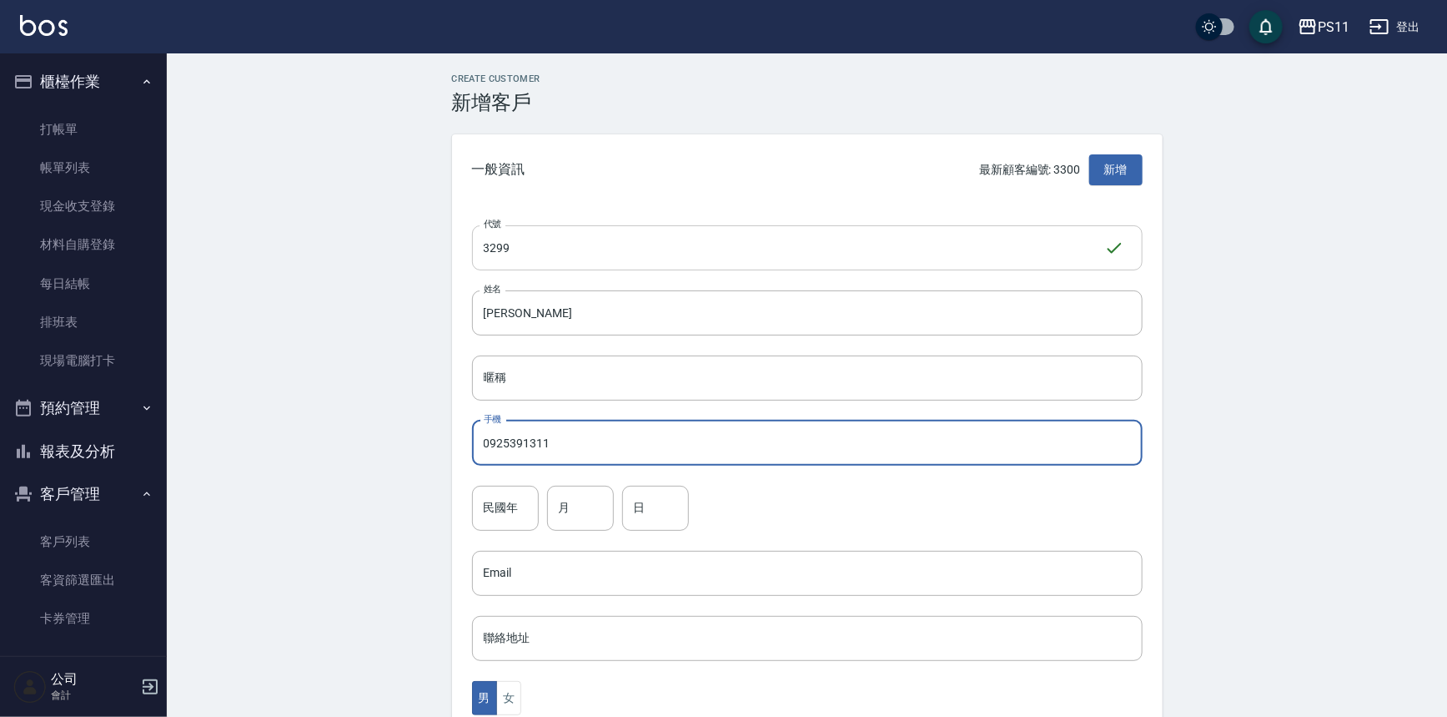
type input "0925391311"
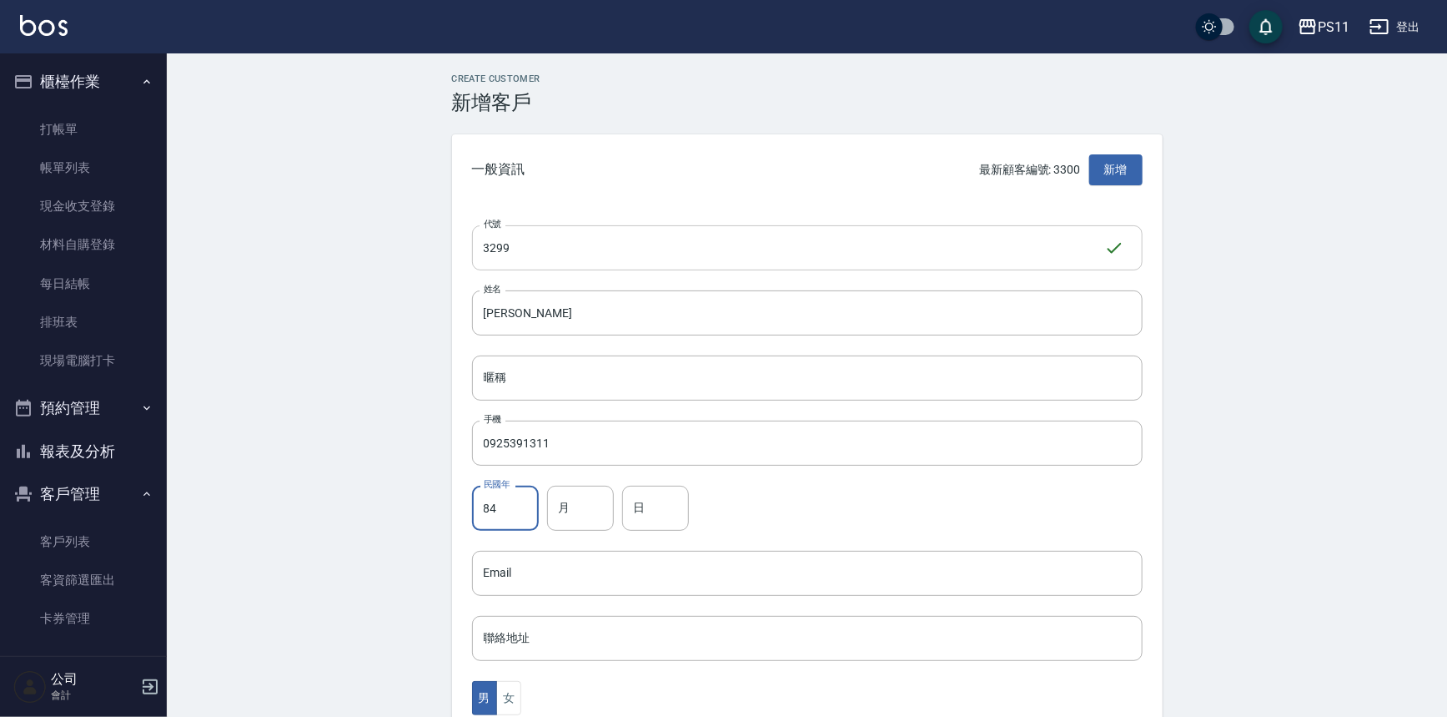
type input "84"
type input "6"
type input "15"
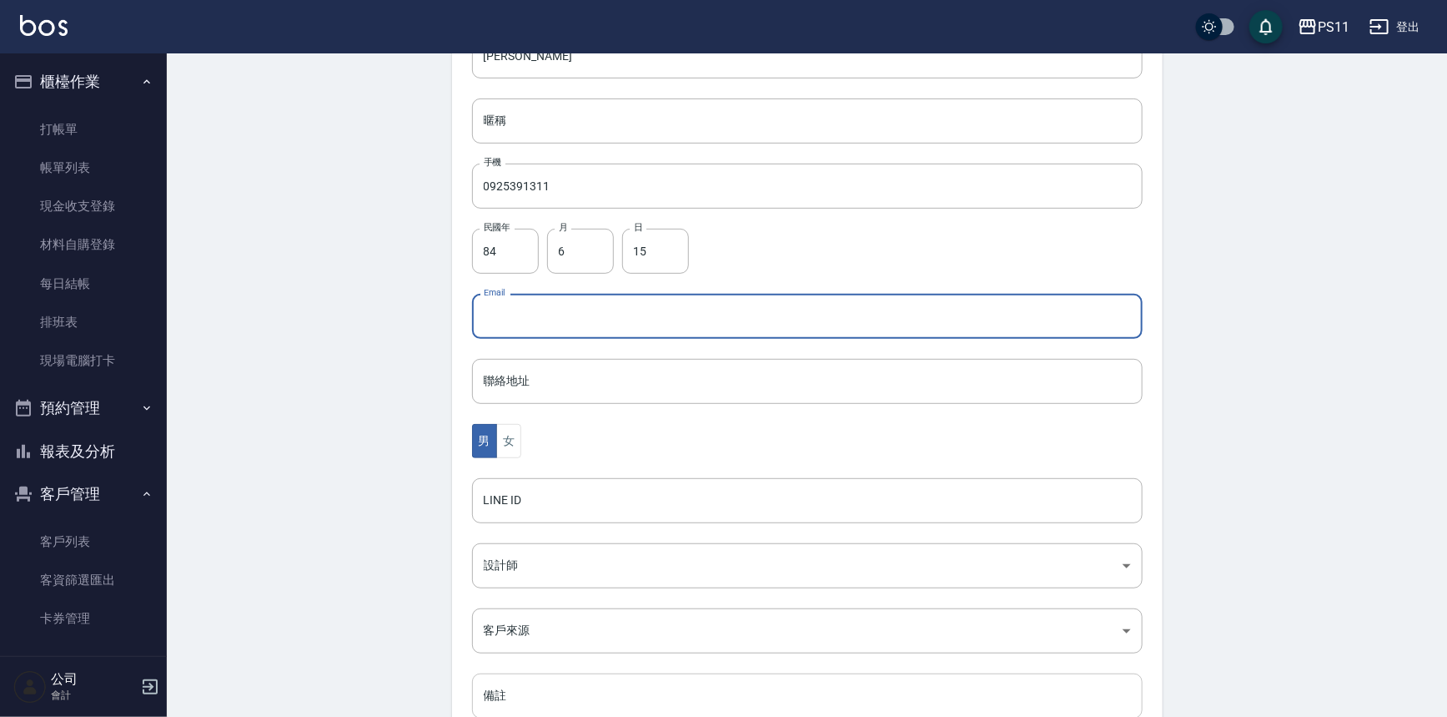
scroll to position [368, 0]
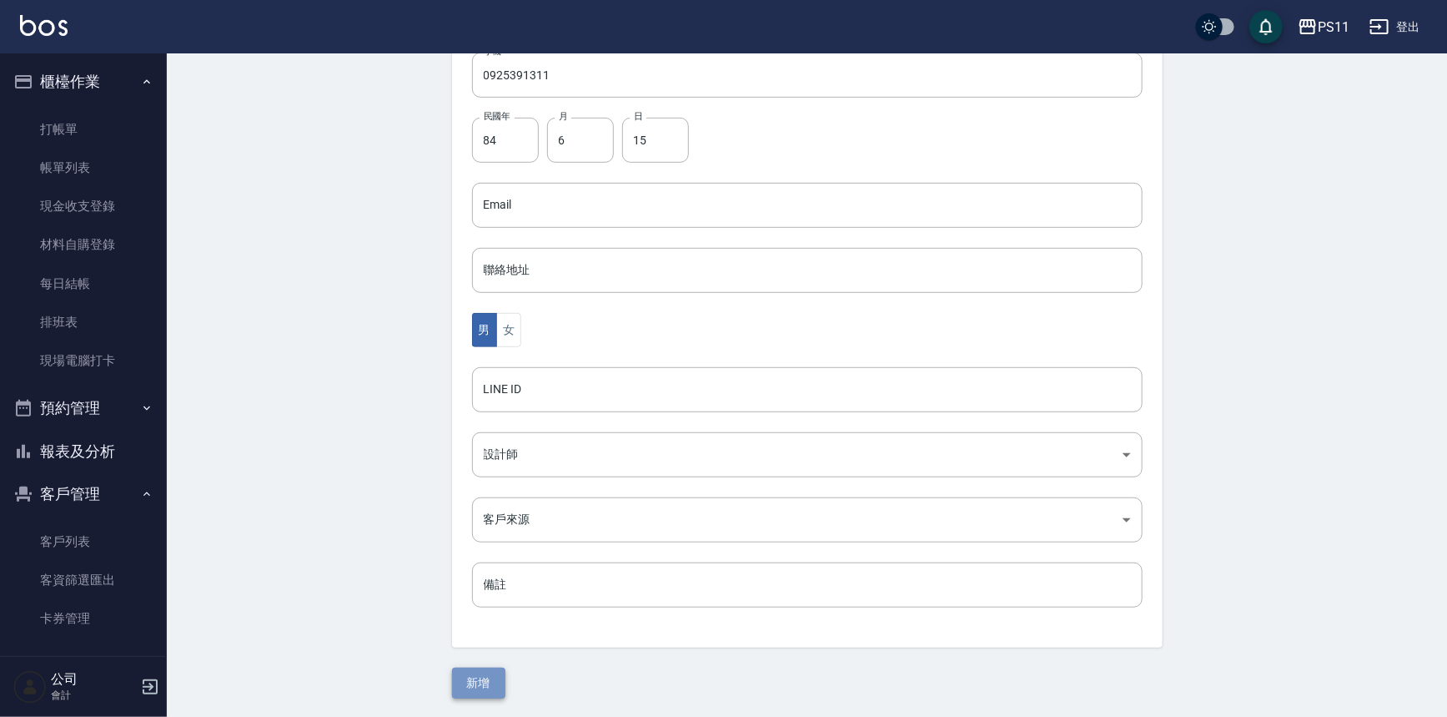
click at [490, 674] on button "新增" at bounding box center [478, 682] width 53 height 31
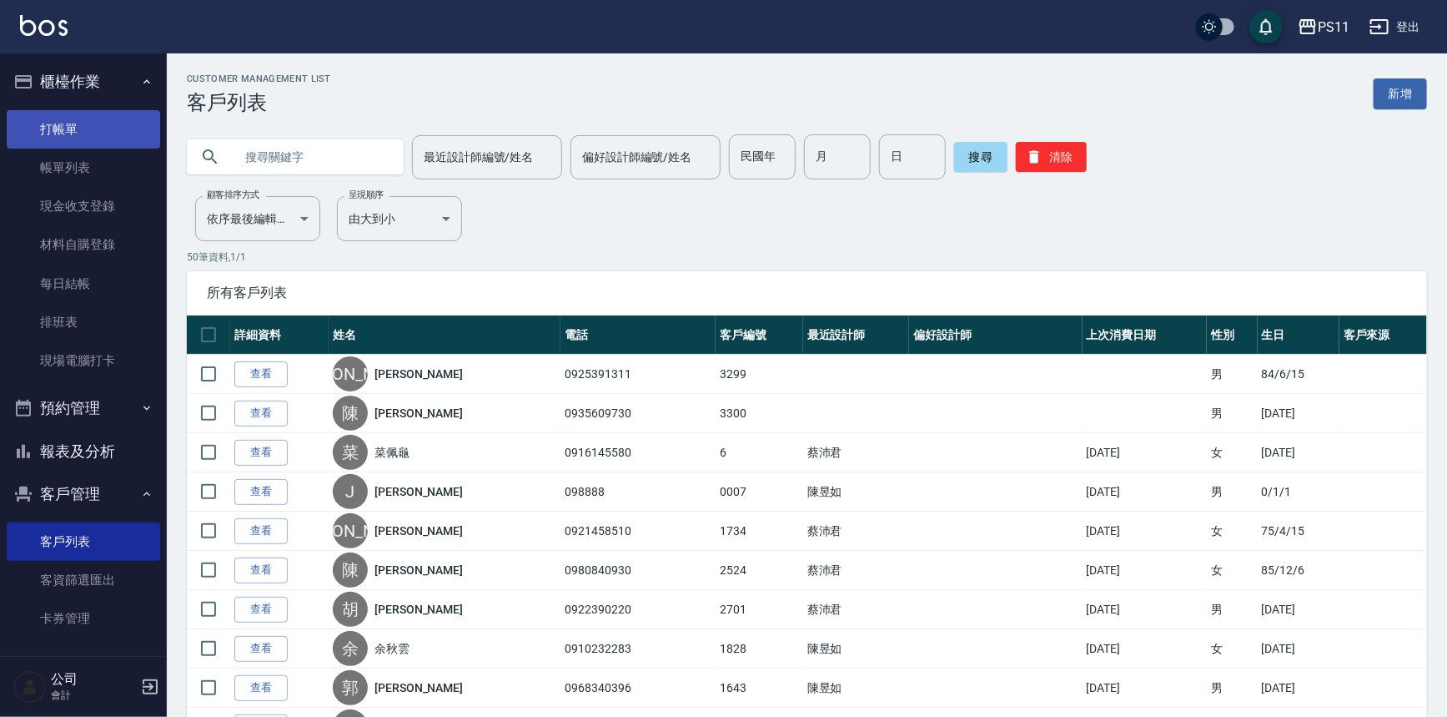
click at [87, 126] on link "打帳單" at bounding box center [83, 129] width 153 height 38
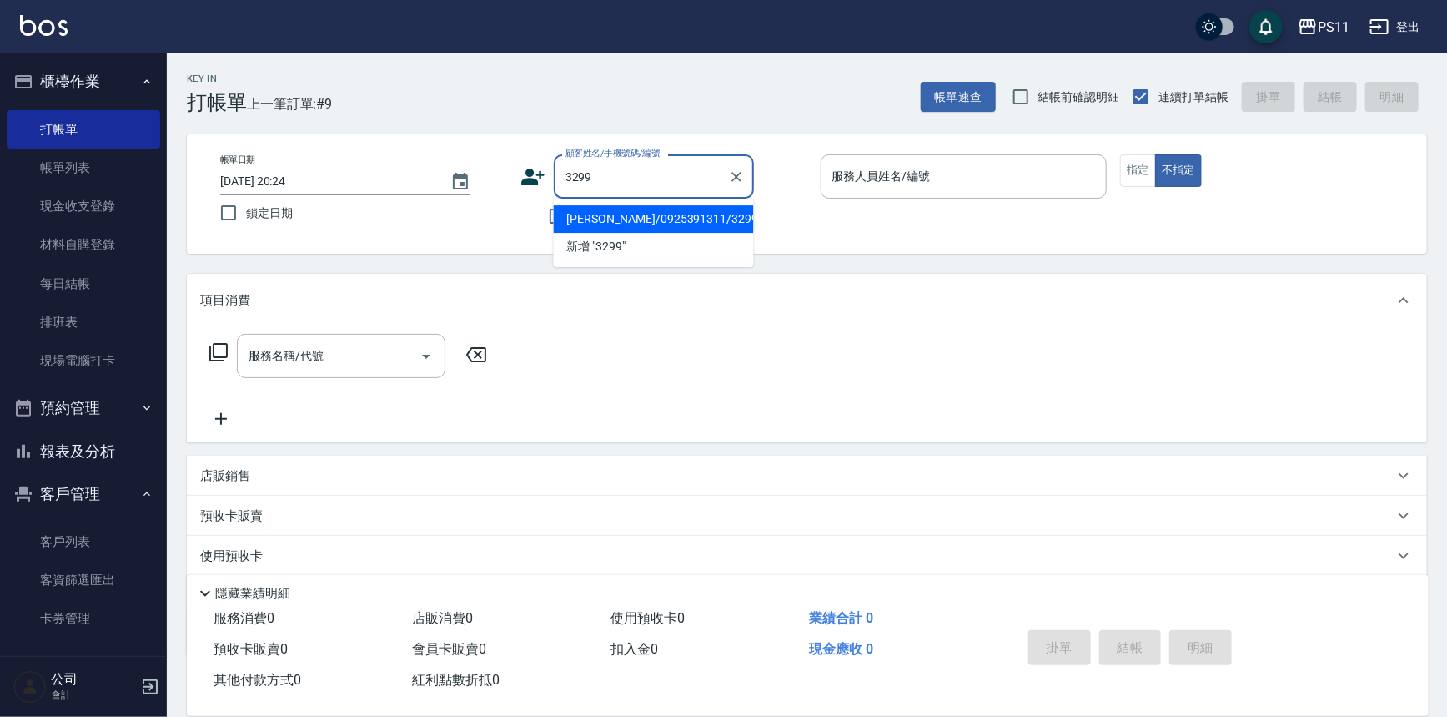
type input "李秉澄/0925391311/3299"
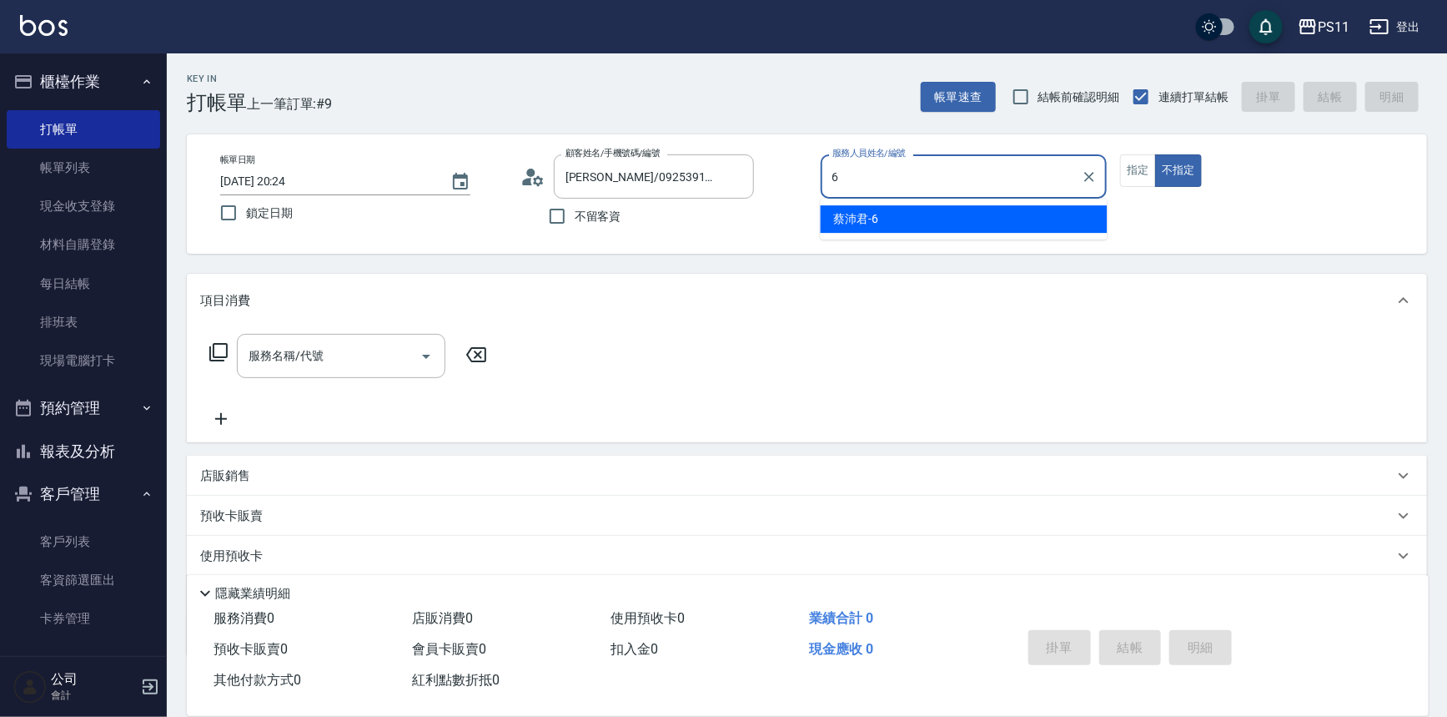
type input "蔡沛君-6"
type button "false"
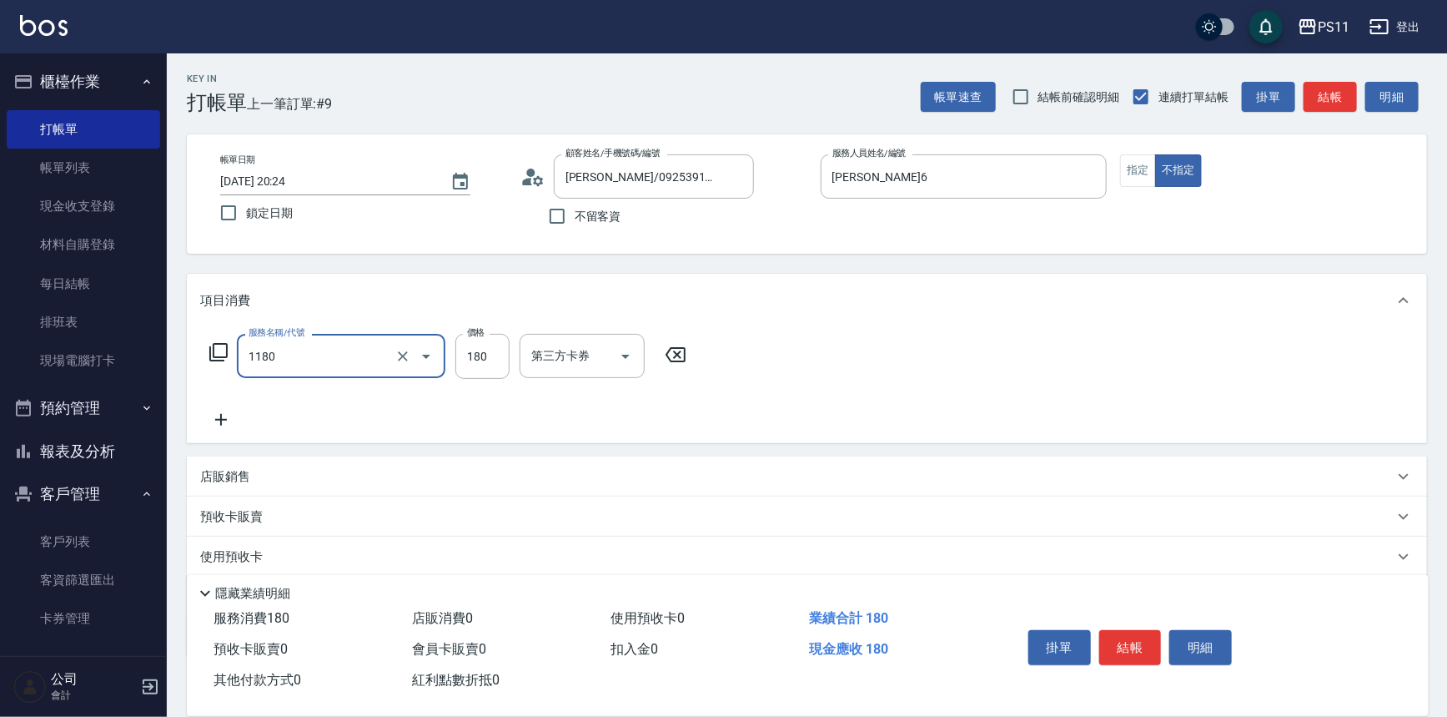
type input "洗髮(洗+剪不指定活動)(1180)"
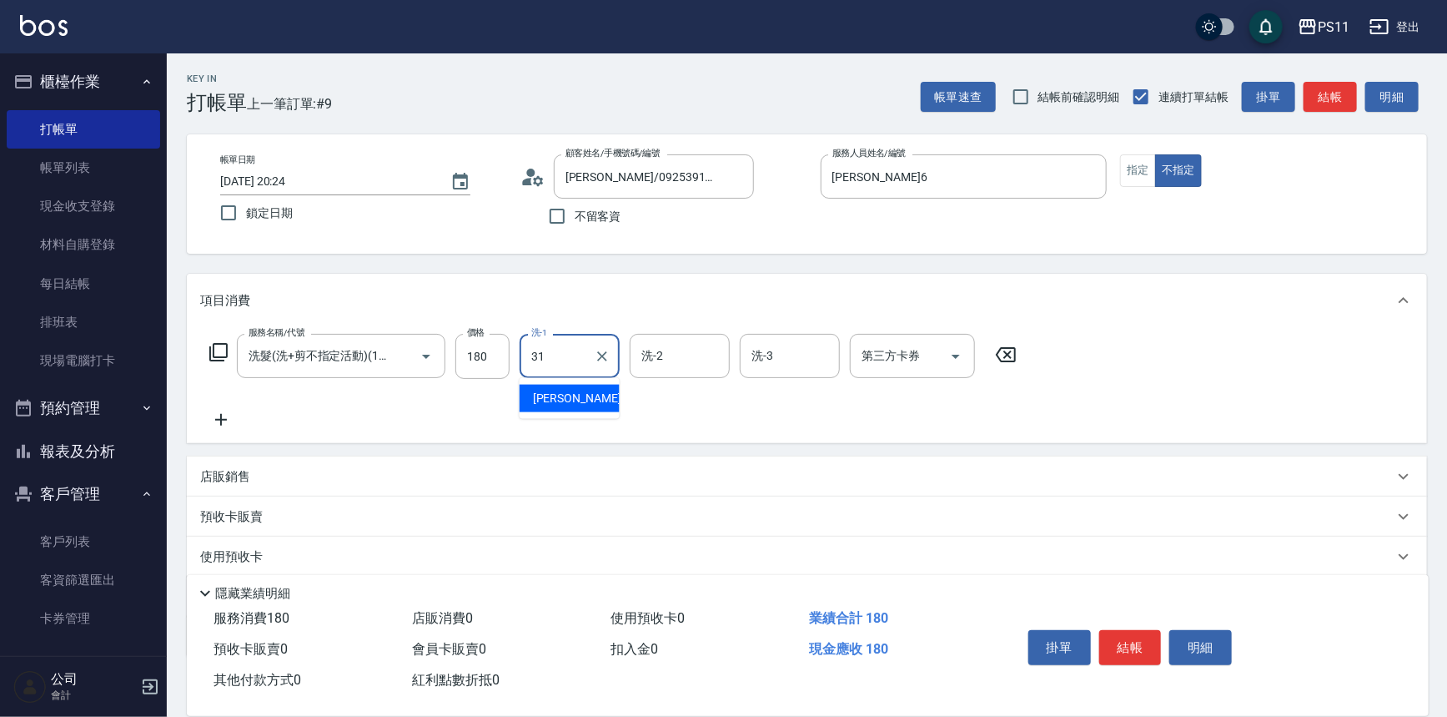
type input "彭亦晴-31"
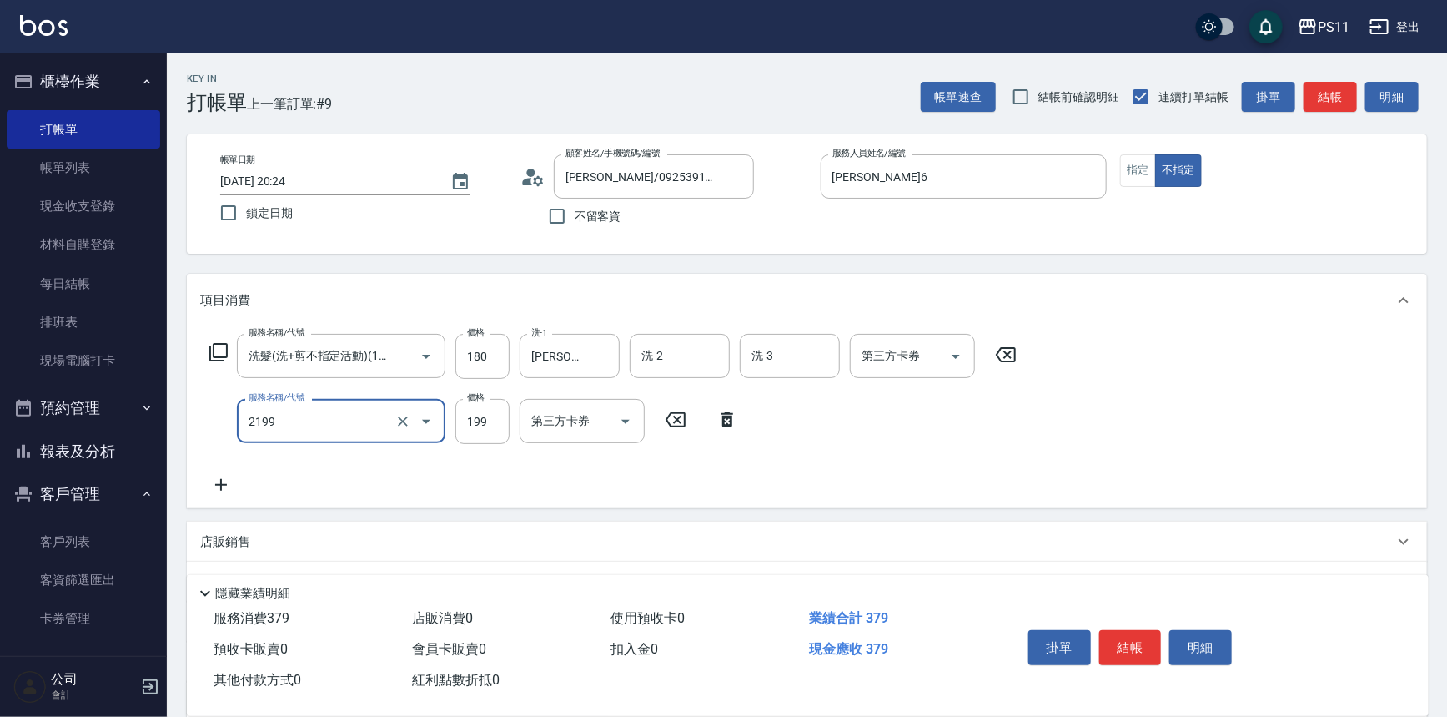
type input "不指定剪髮活動(2199)"
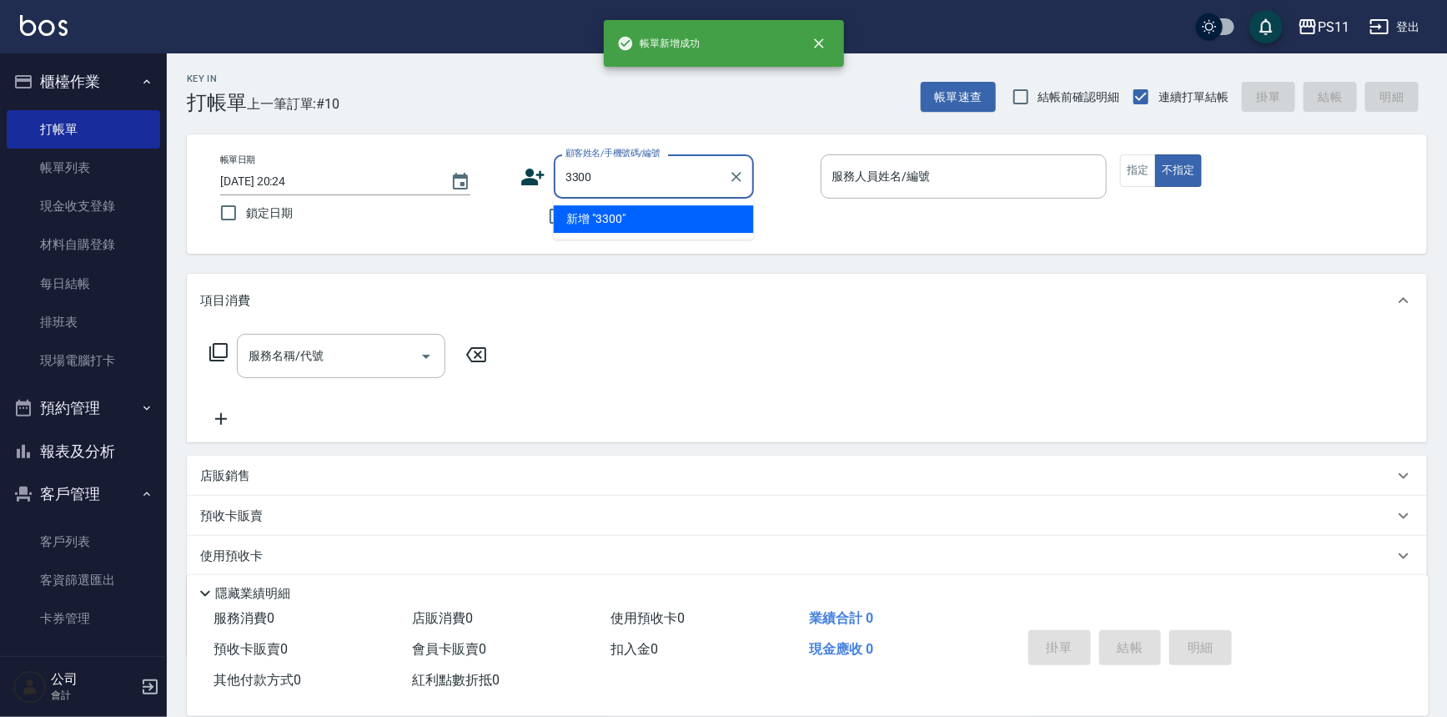
type input "3300"
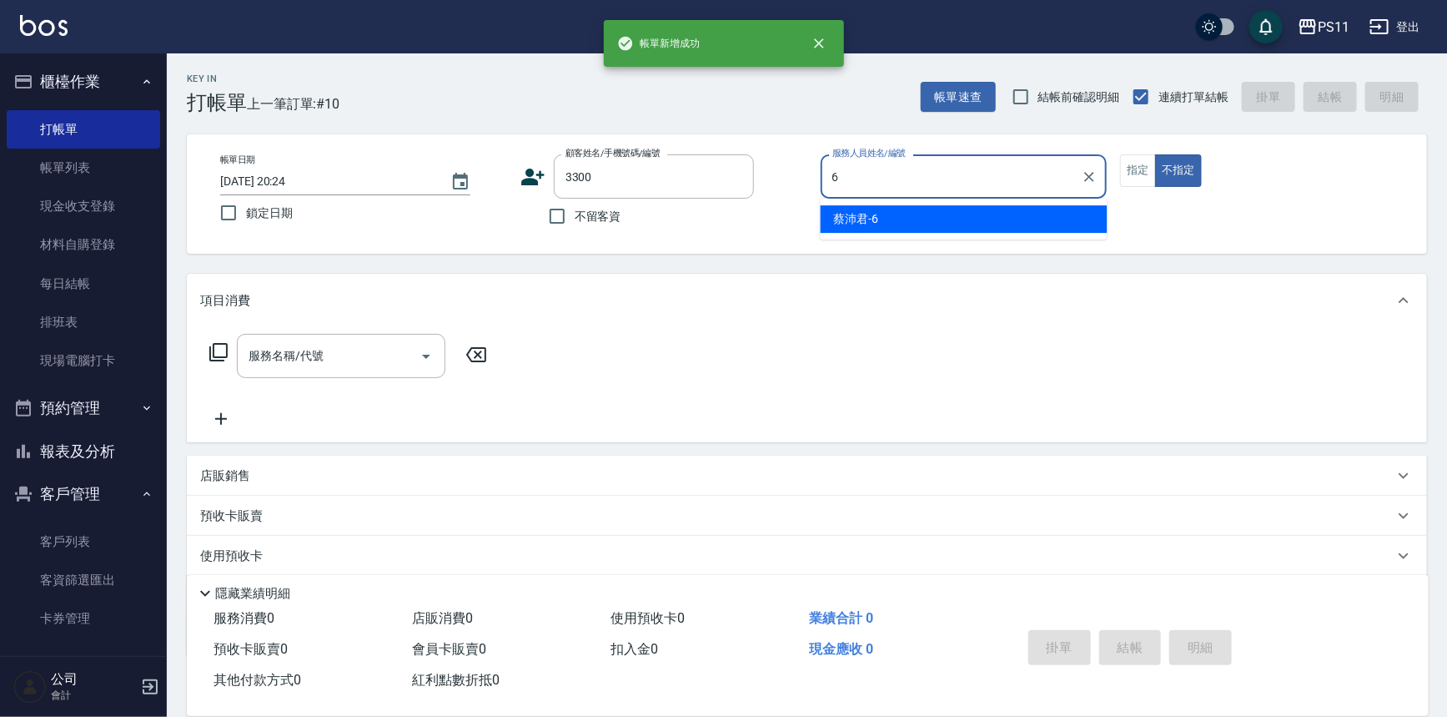
type input "蔡沛君-6"
type input "陳益華/0935609730/3300"
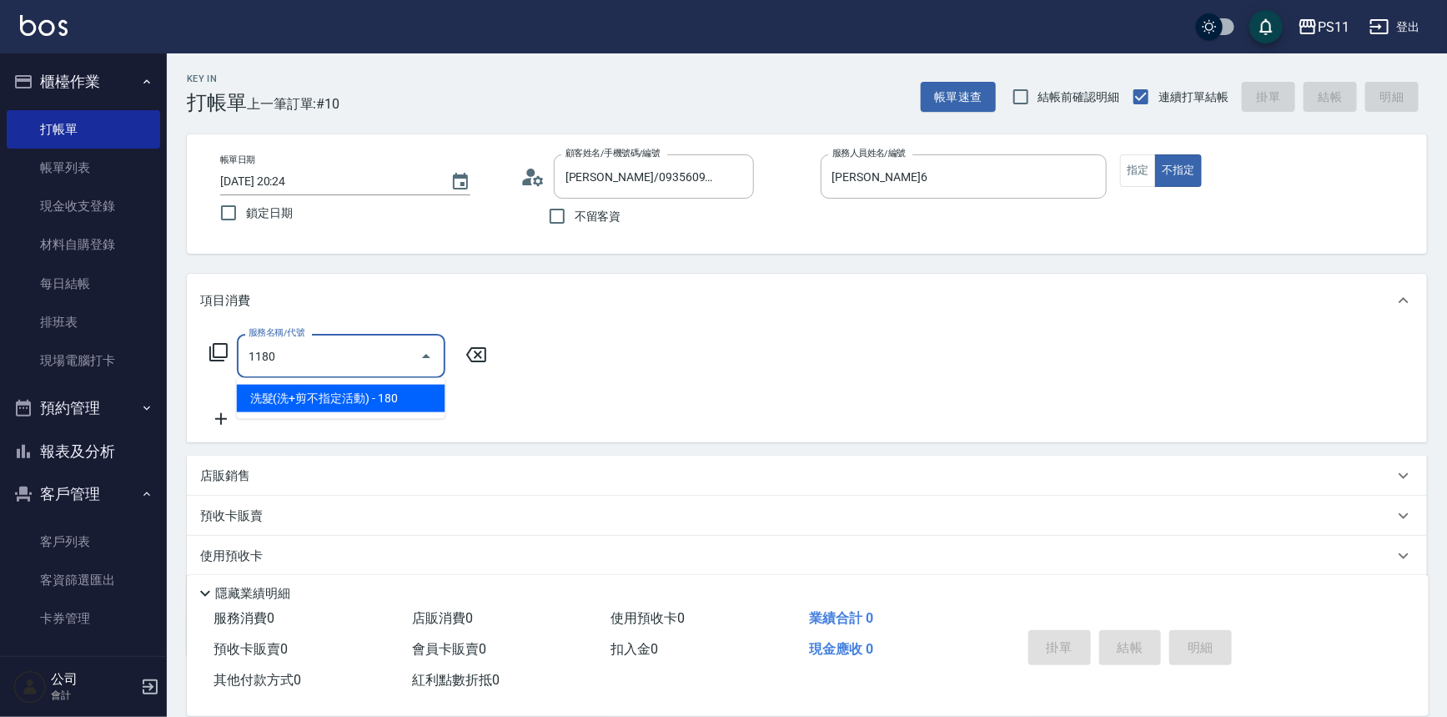
type input "洗髮(洗+剪不指定活動)(1180)"
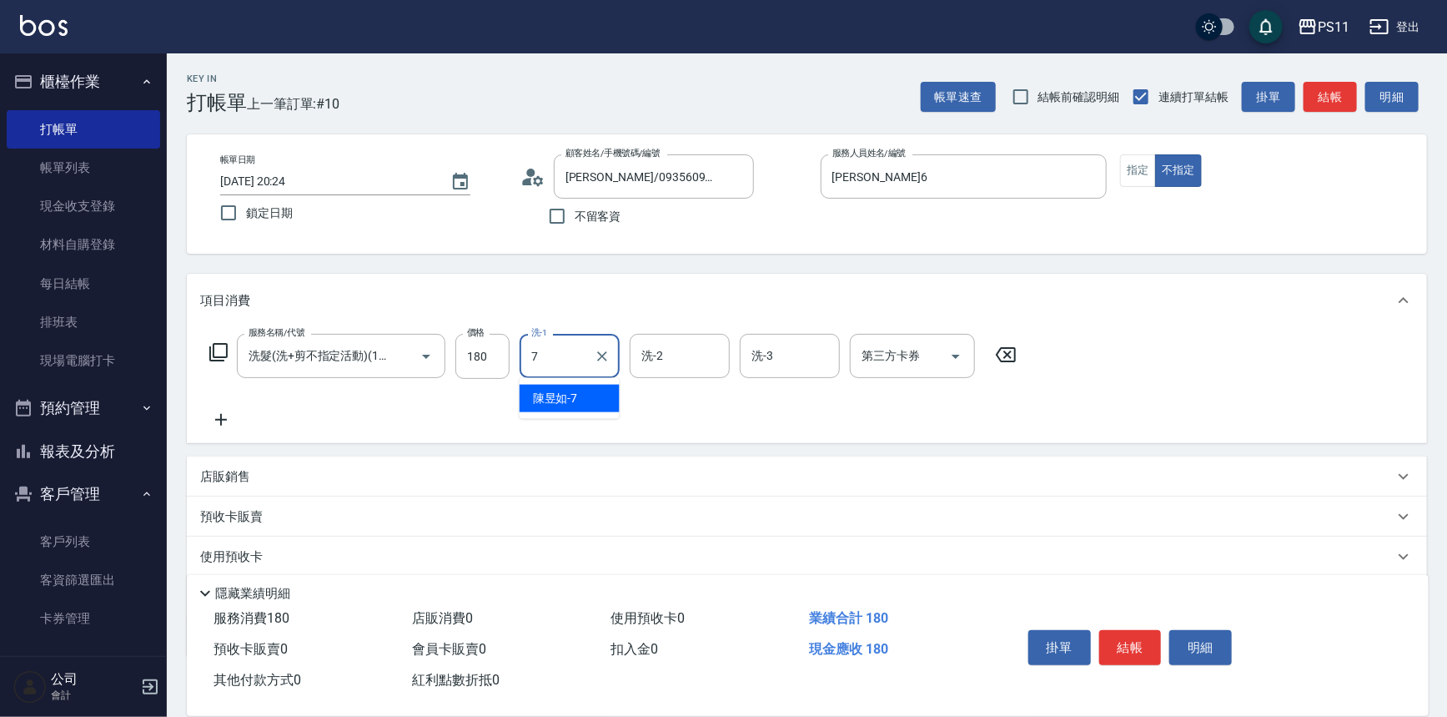
type input "陳昱如-7"
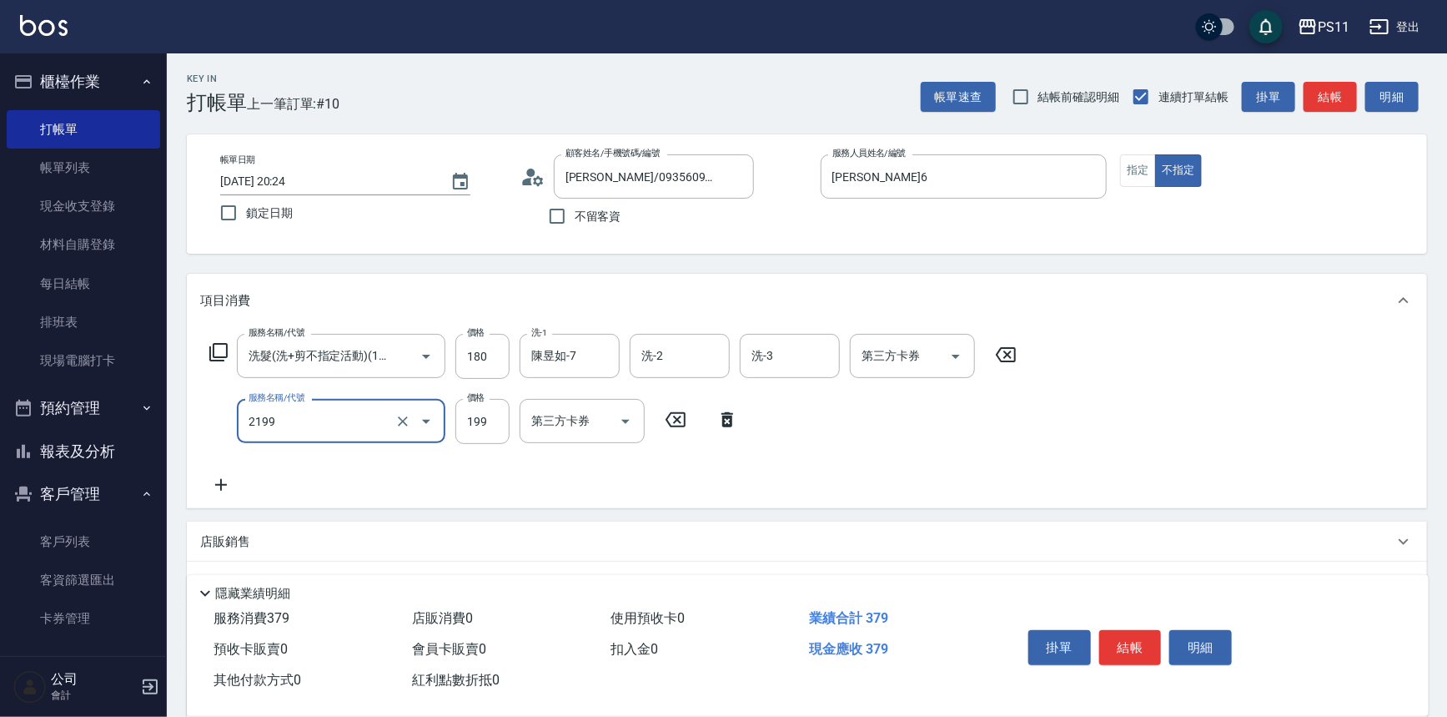
type input "不指定剪髮活動(2199)"
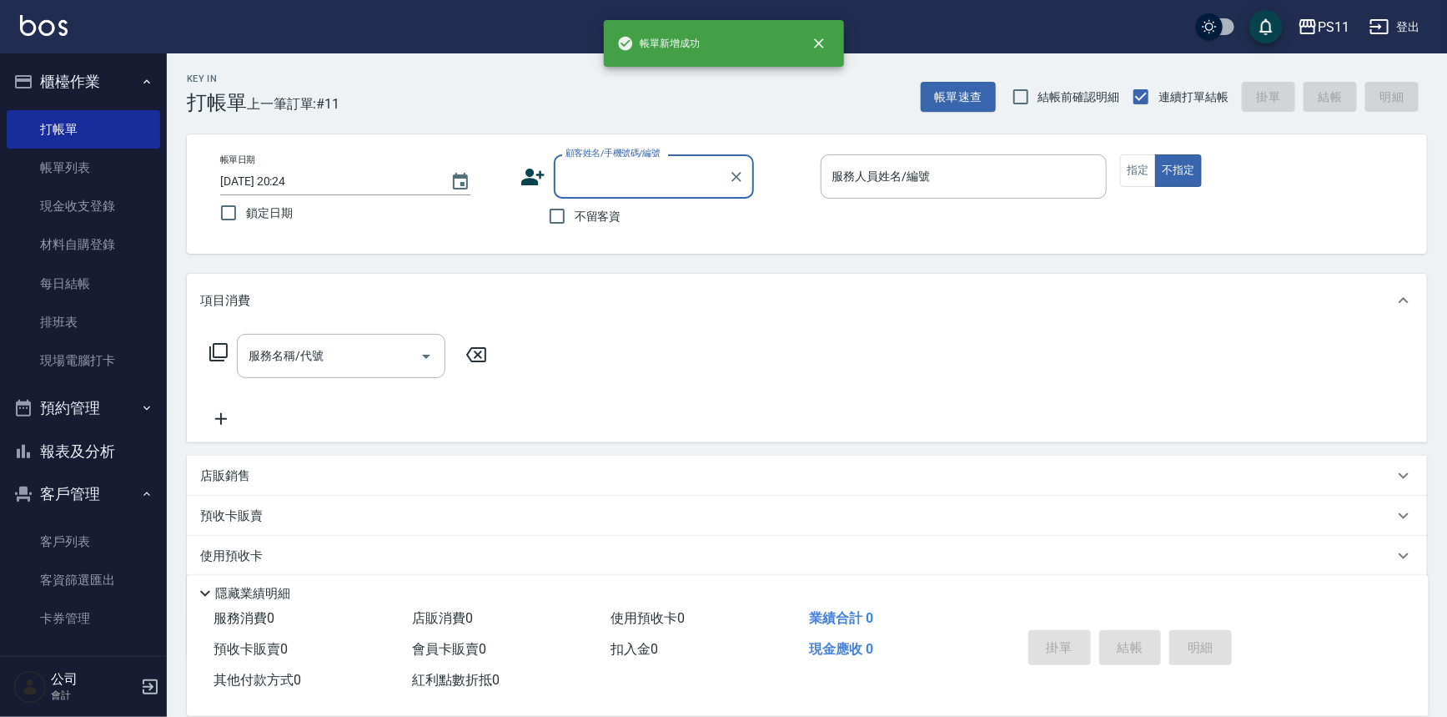
click at [117, 451] on button "報表及分析" at bounding box center [83, 451] width 153 height 43
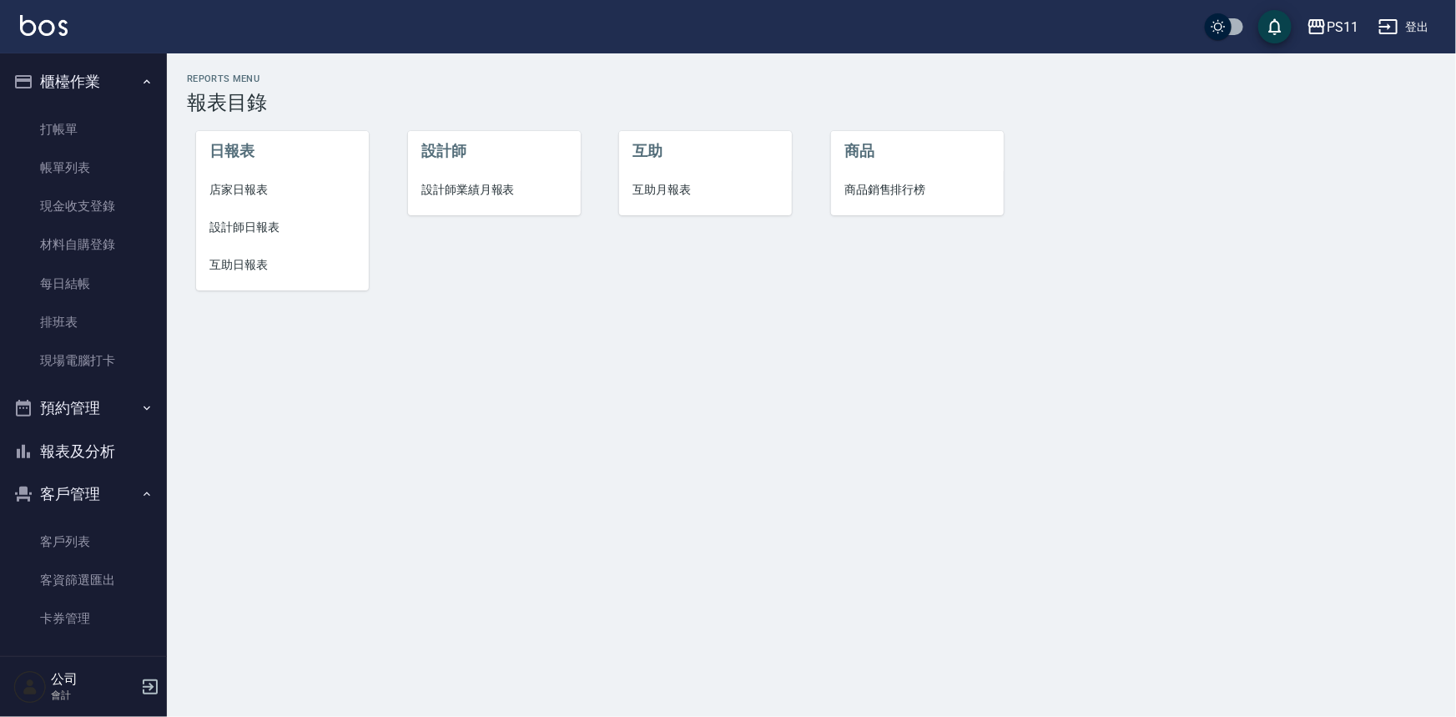
click at [225, 204] on li "店家日報表" at bounding box center [282, 190] width 173 height 38
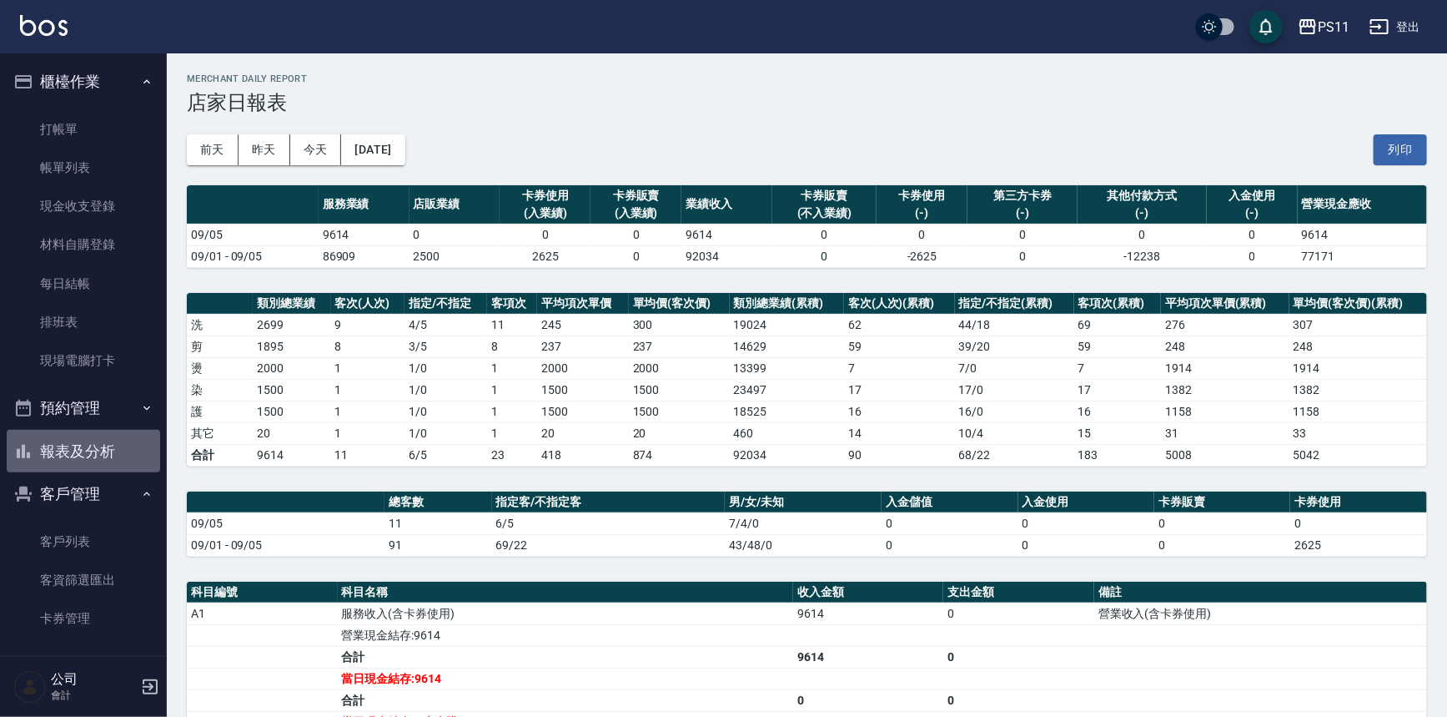
drag, startPoint x: 102, startPoint y: 451, endPoint x: 161, endPoint y: 307, distance: 156.0
click at [101, 451] on button "報表及分析" at bounding box center [83, 451] width 153 height 43
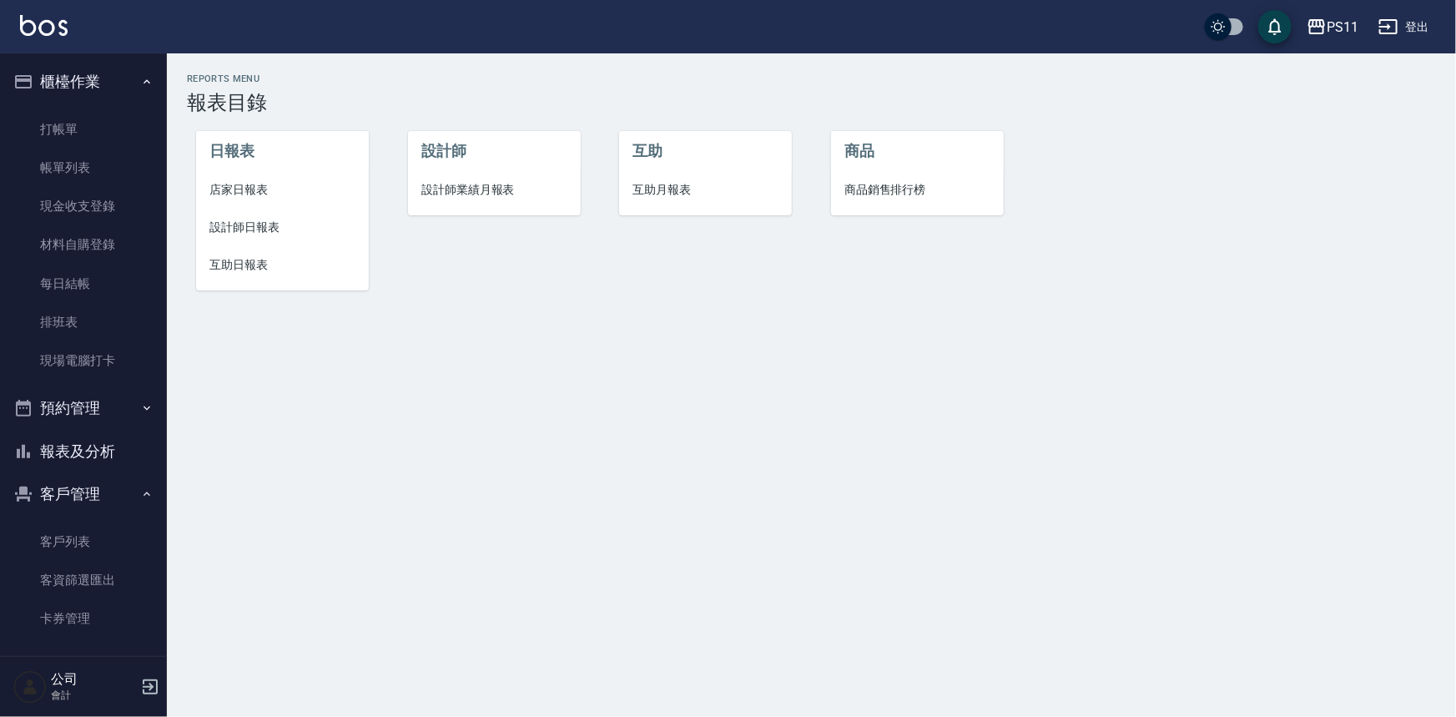
click at [262, 234] on span "設計師日報表" at bounding box center [282, 228] width 146 height 18
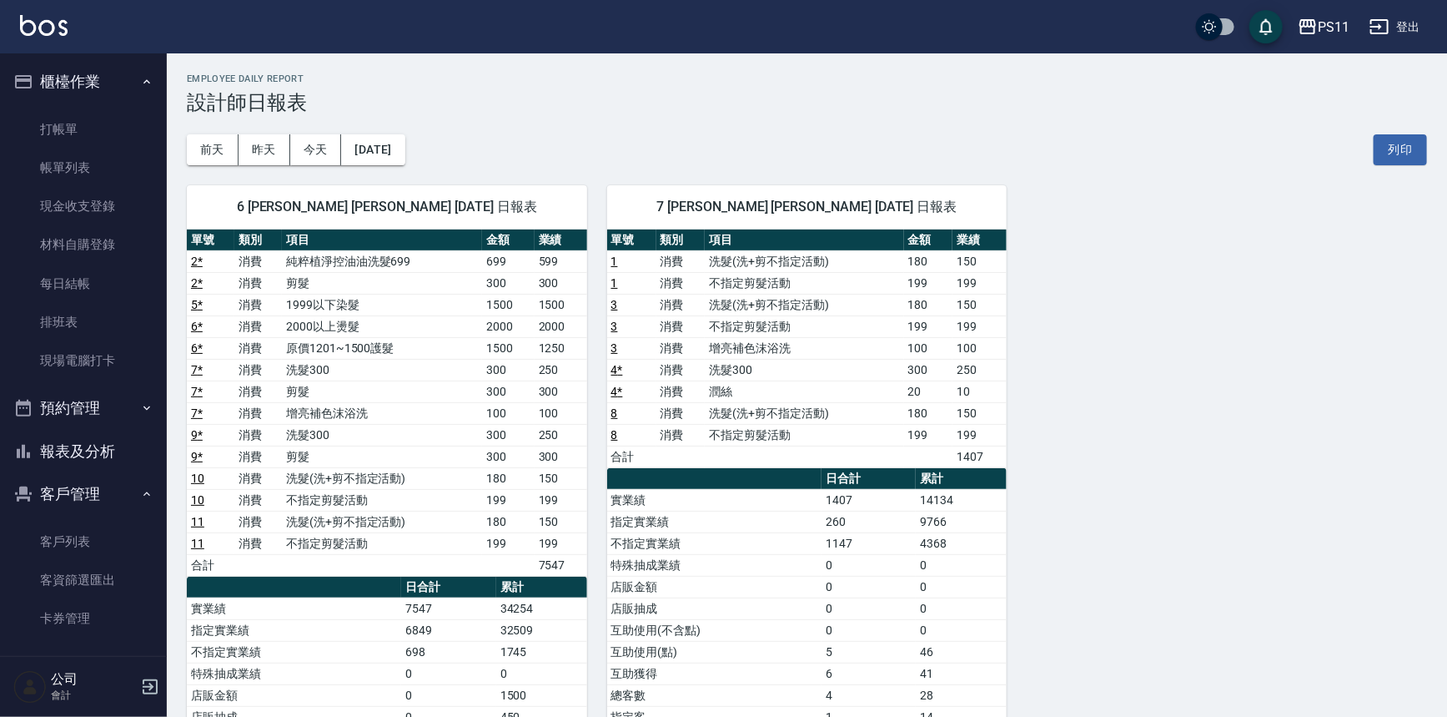
scroll to position [75, 0]
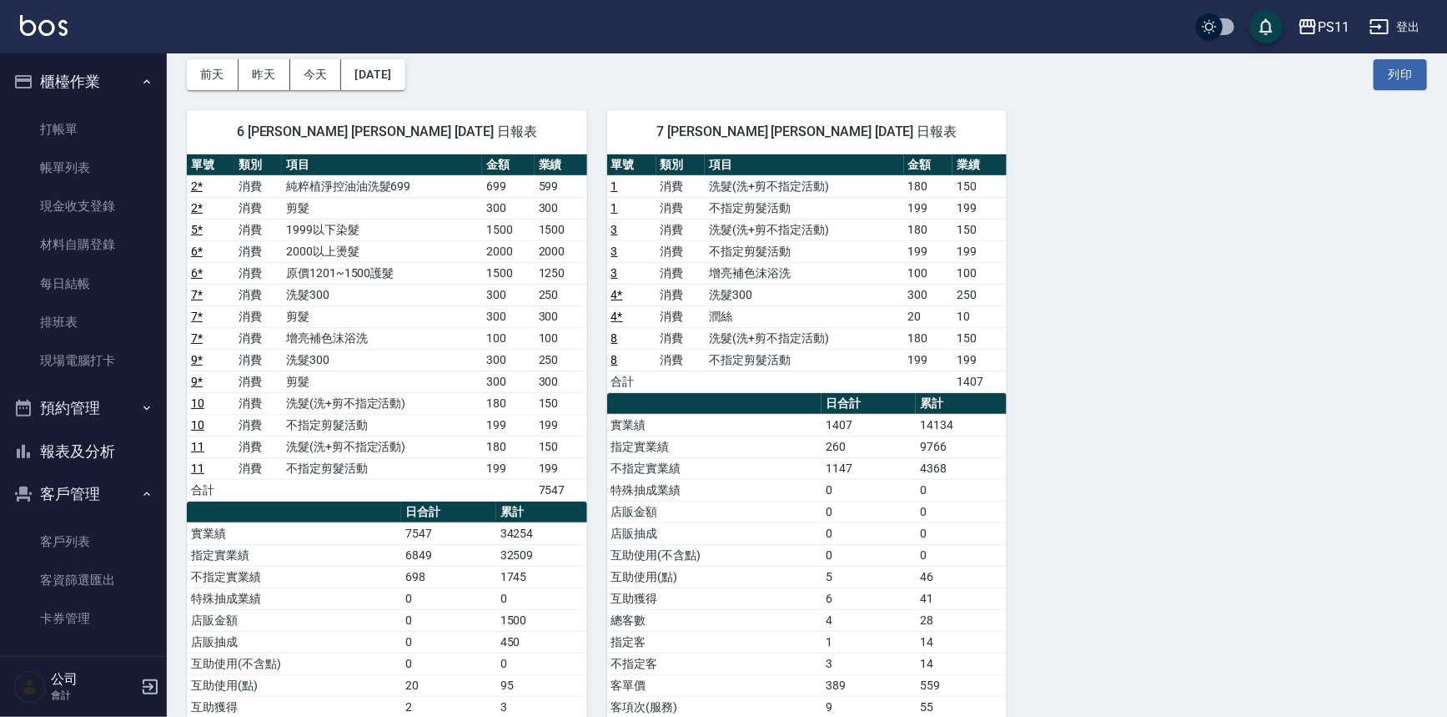
click at [76, 440] on button "報表及分析" at bounding box center [83, 451] width 153 height 43
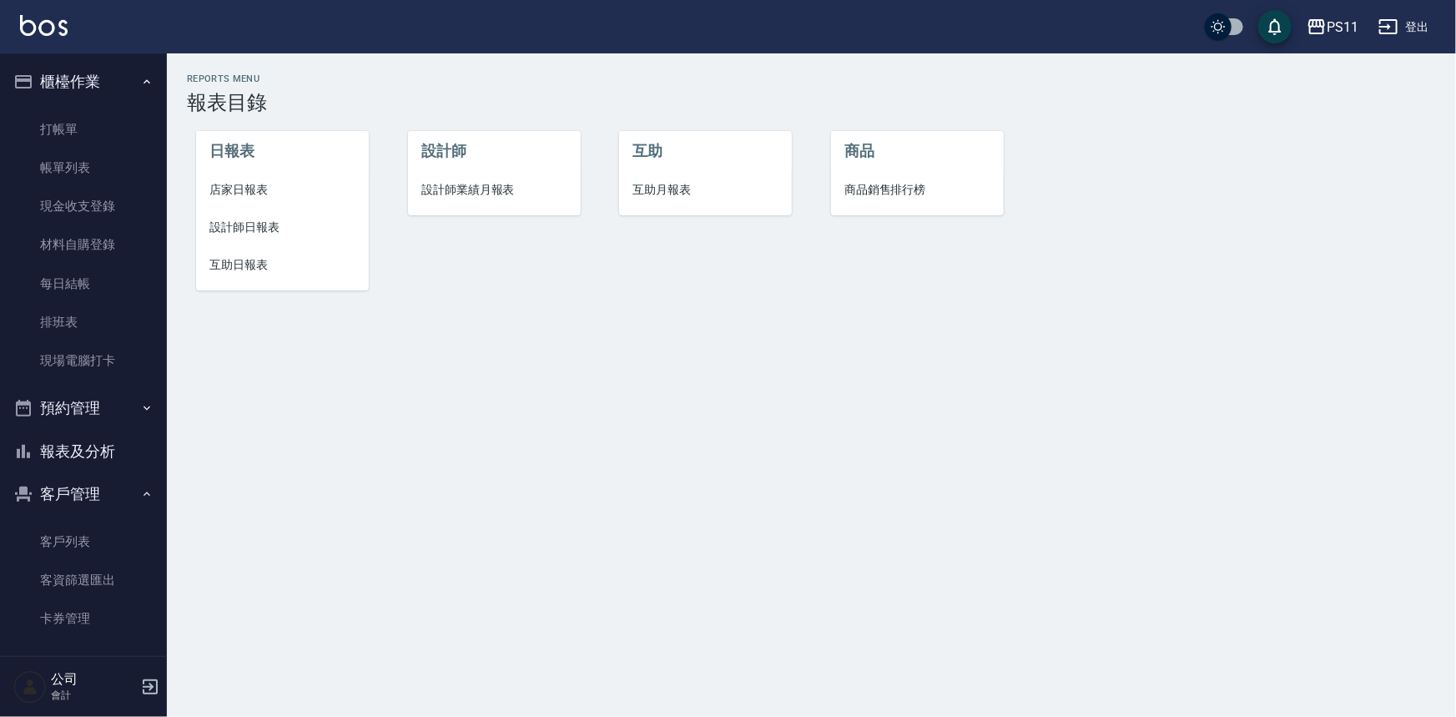
click at [274, 194] on span "店家日報表" at bounding box center [282, 190] width 146 height 18
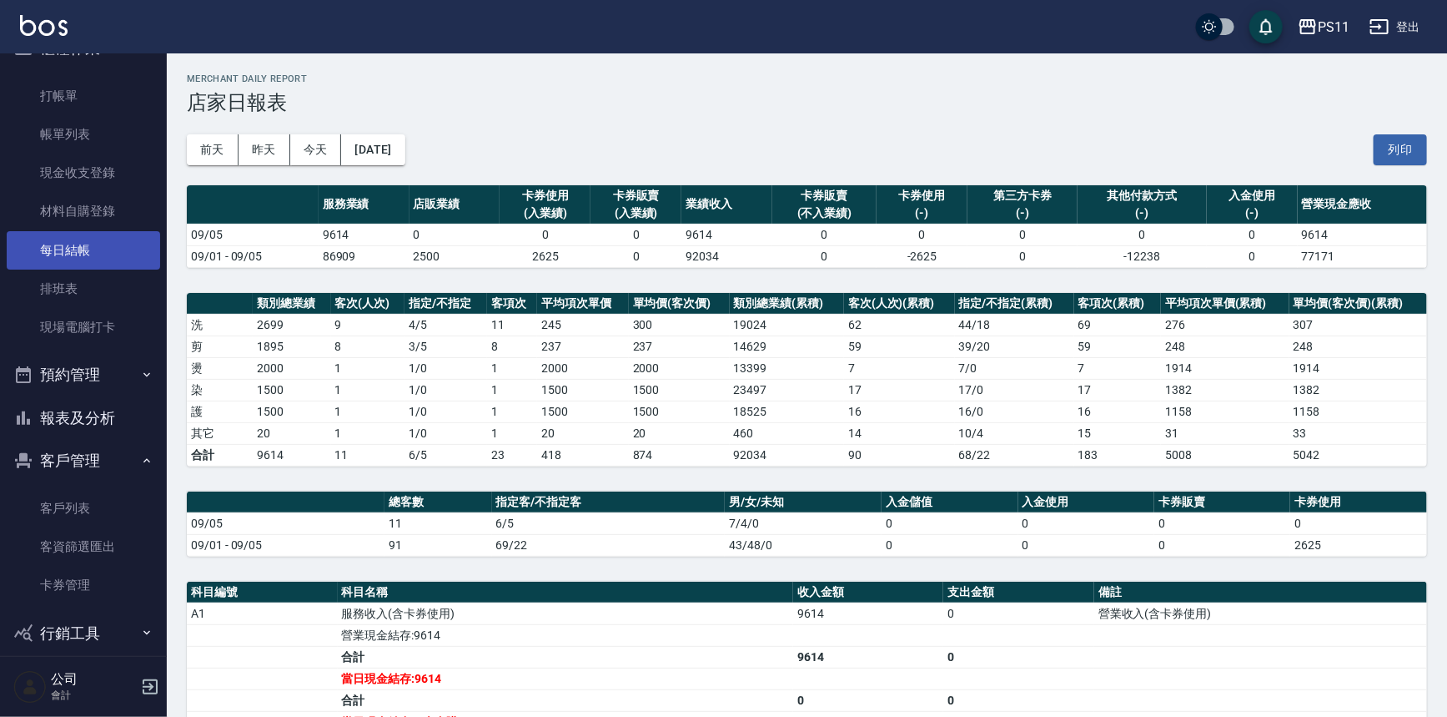
scroll to position [51, 0]
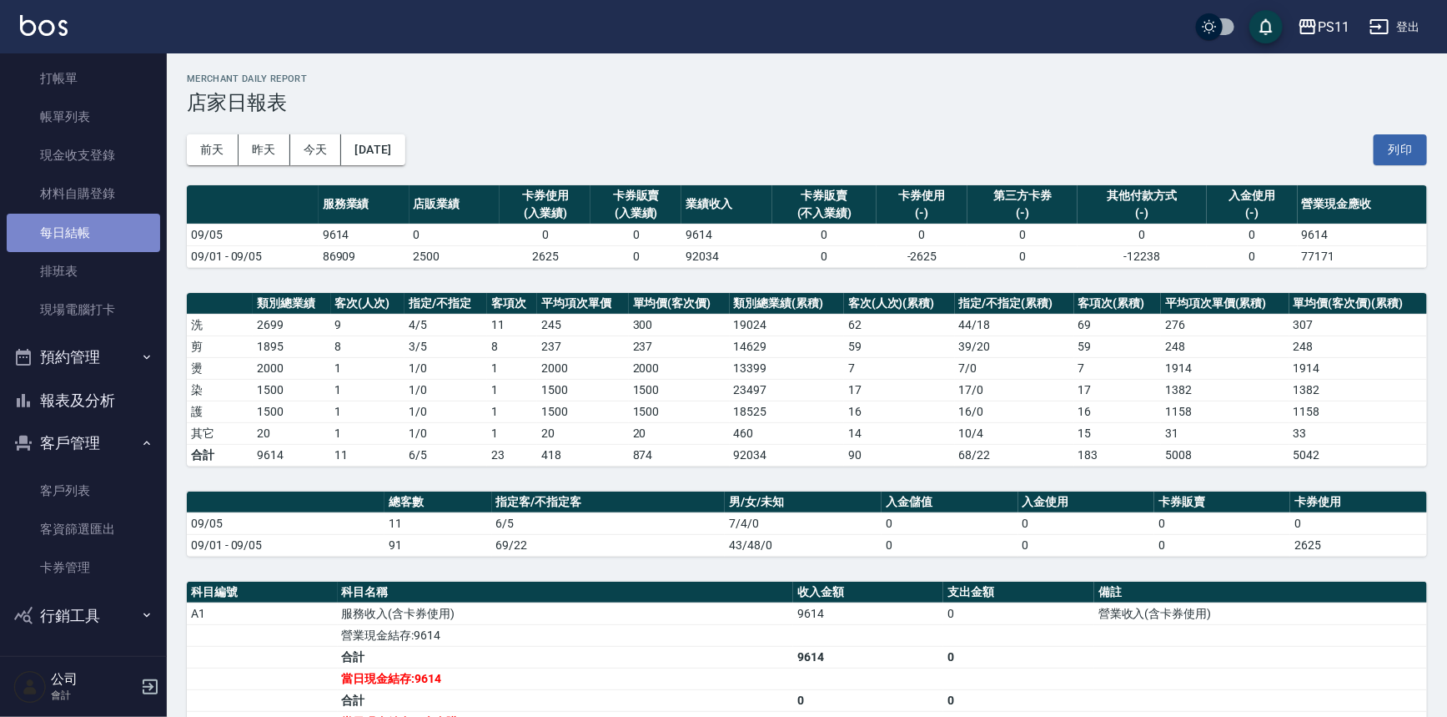
click at [90, 234] on link "每日結帳" at bounding box center [83, 233] width 153 height 38
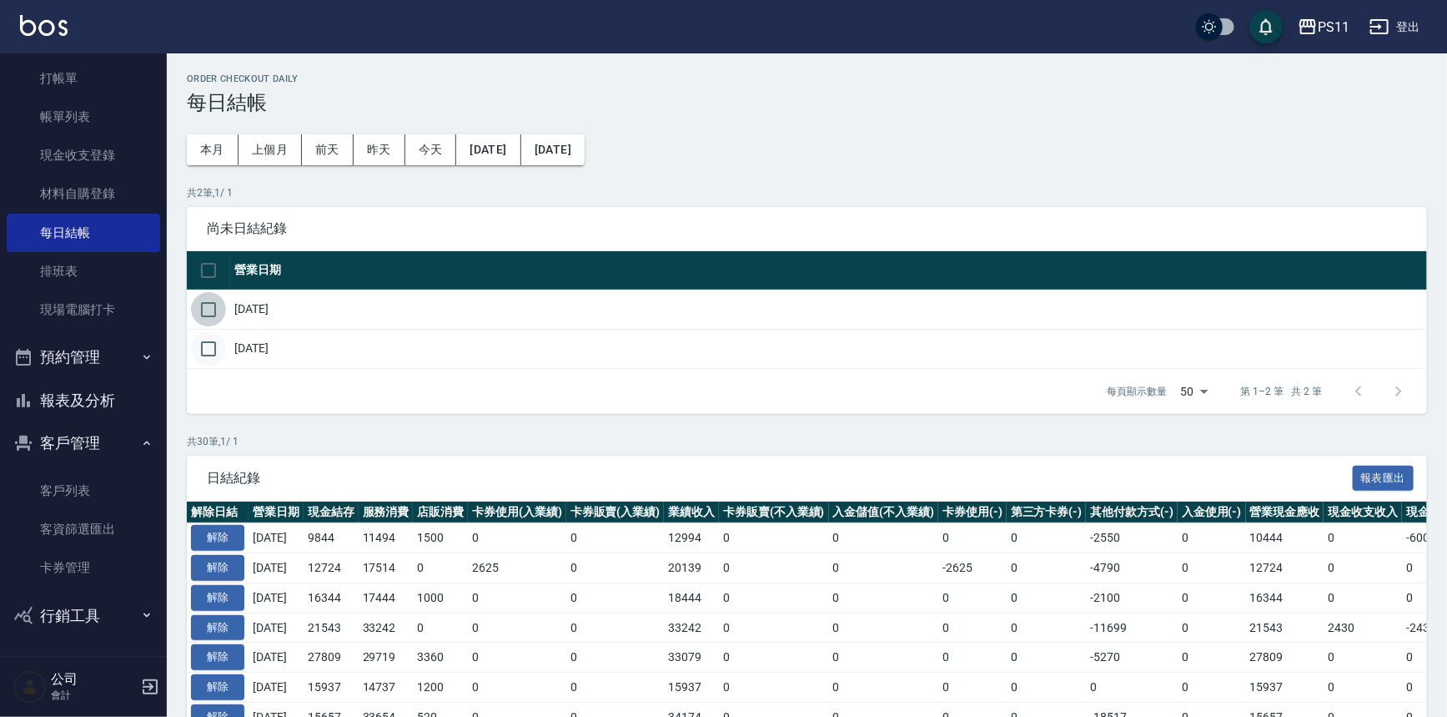
drag, startPoint x: 217, startPoint y: 307, endPoint x: 203, endPoint y: 348, distance: 43.3
click at [217, 308] on input "checkbox" at bounding box center [208, 309] width 35 height 35
checkbox input "true"
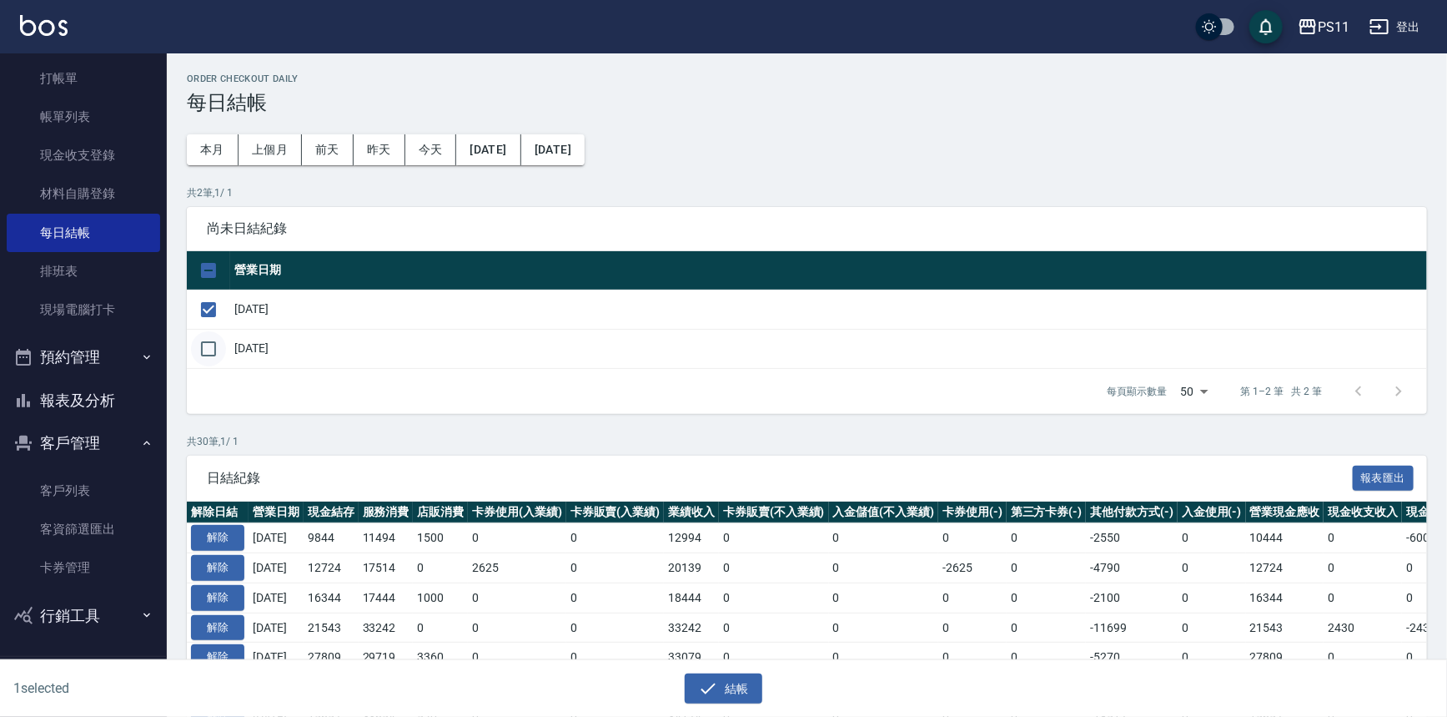
click at [201, 349] on input "checkbox" at bounding box center [208, 348] width 35 height 35
checkbox input "true"
click at [733, 687] on button "結帳" at bounding box center [724, 688] width 78 height 31
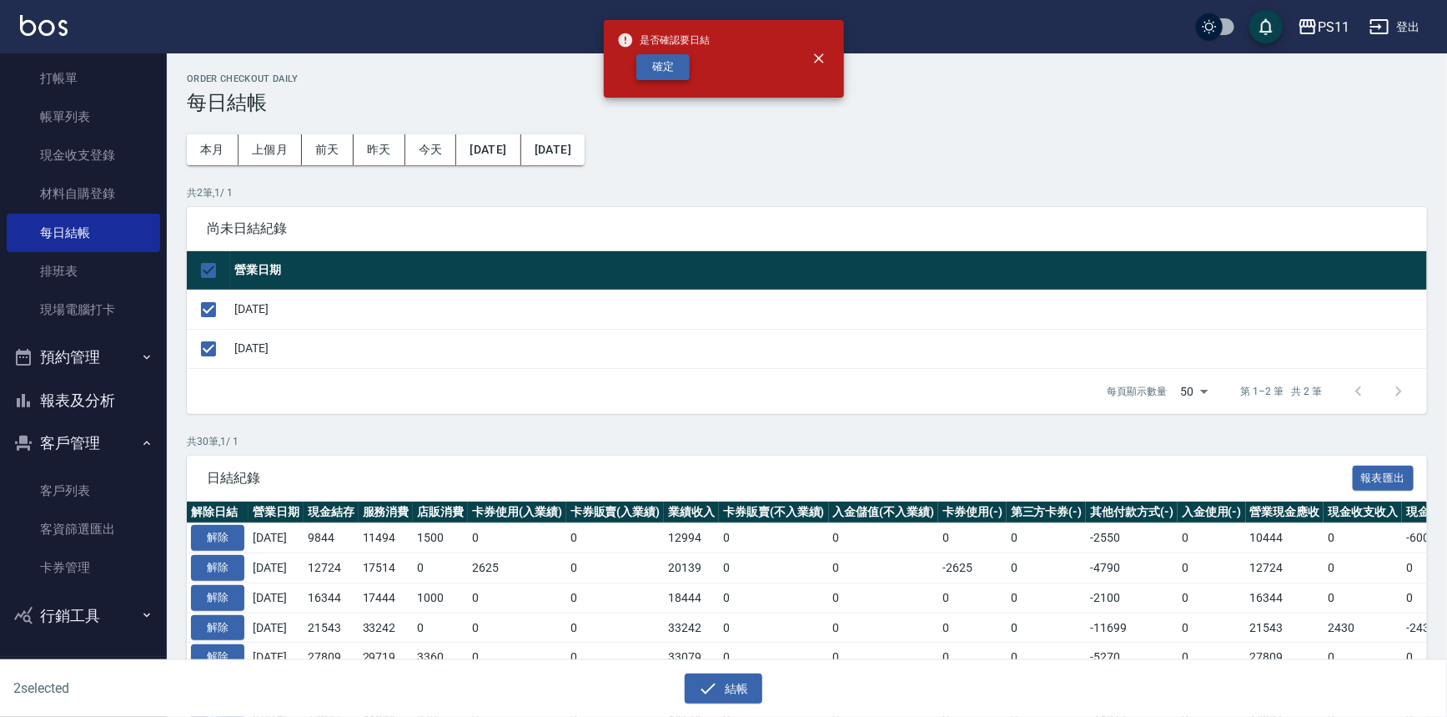
click at [669, 77] on button "確定" at bounding box center [662, 67] width 53 height 26
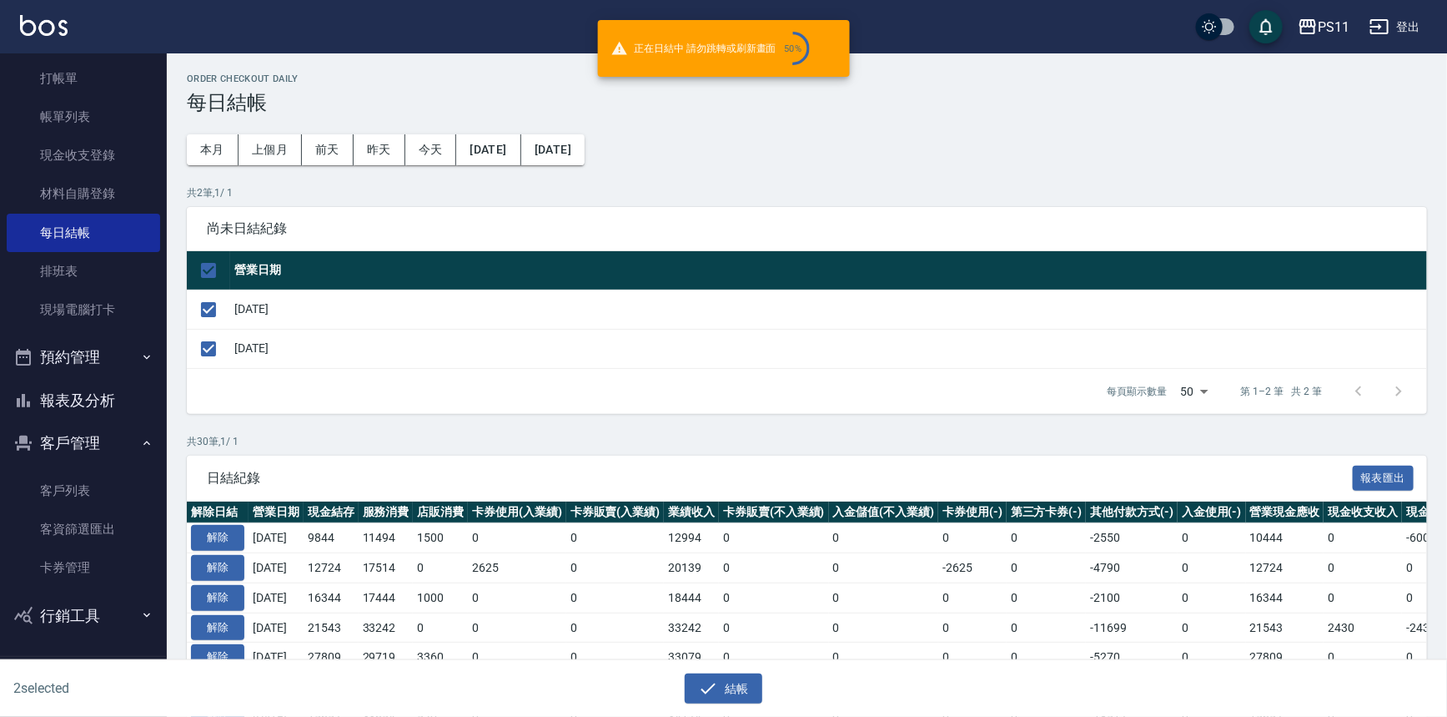
checkbox input "false"
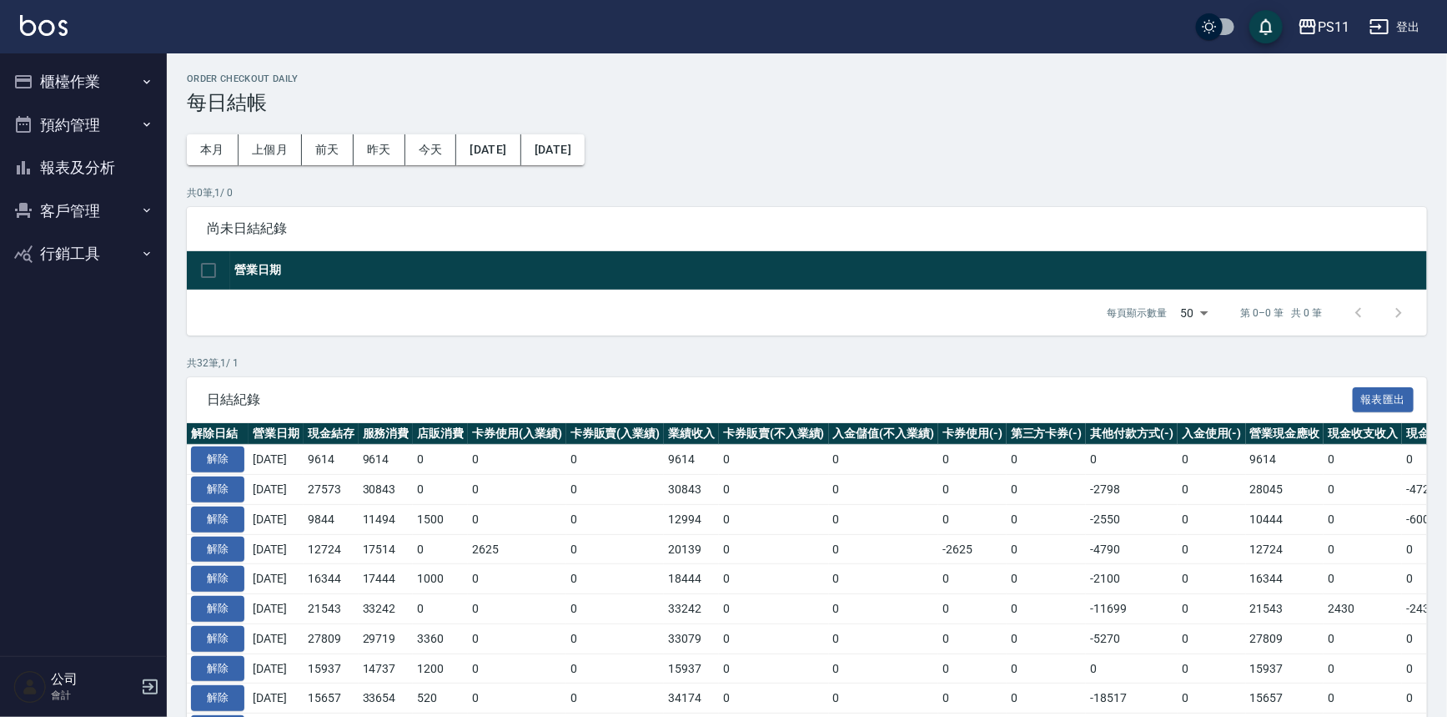
click at [123, 173] on button "報表及分析" at bounding box center [83, 167] width 153 height 43
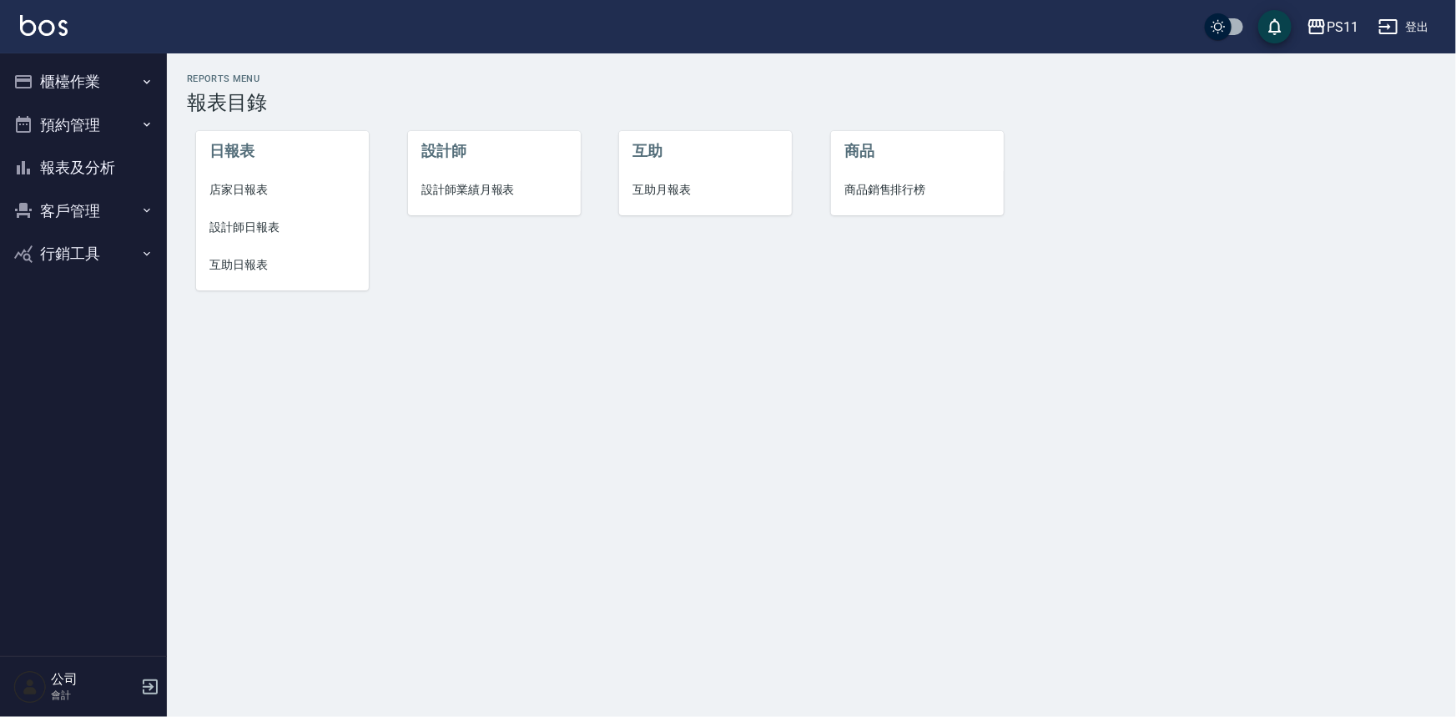
click at [256, 221] on span "設計師日報表" at bounding box center [282, 228] width 146 height 18
